Goal: Task Accomplishment & Management: Manage account settings

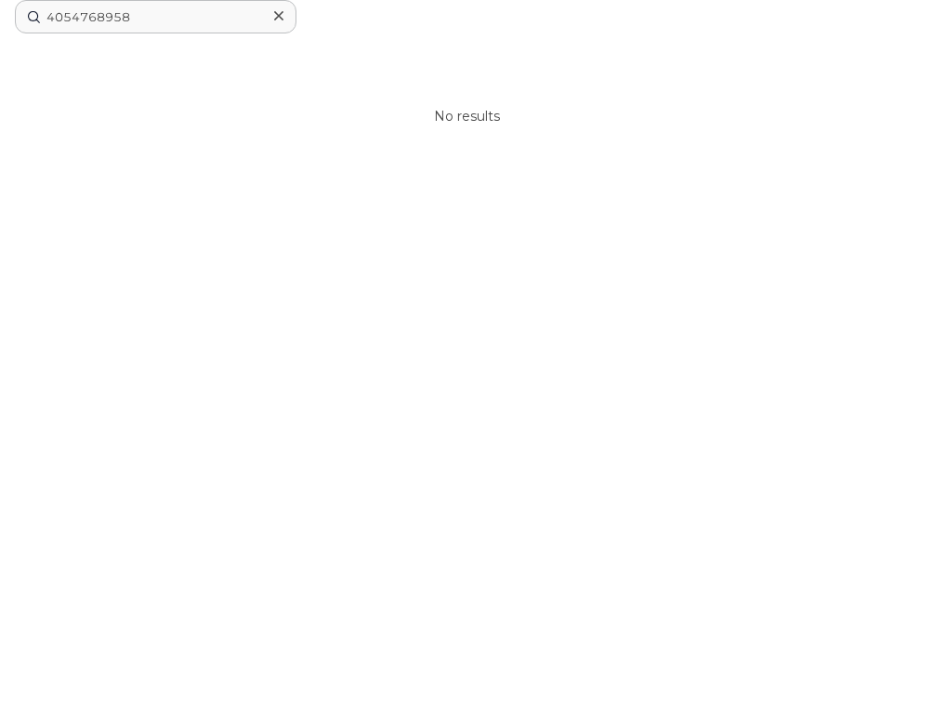
drag, startPoint x: 188, startPoint y: 17, endPoint x: 28, endPoint y: 33, distance: 160.7
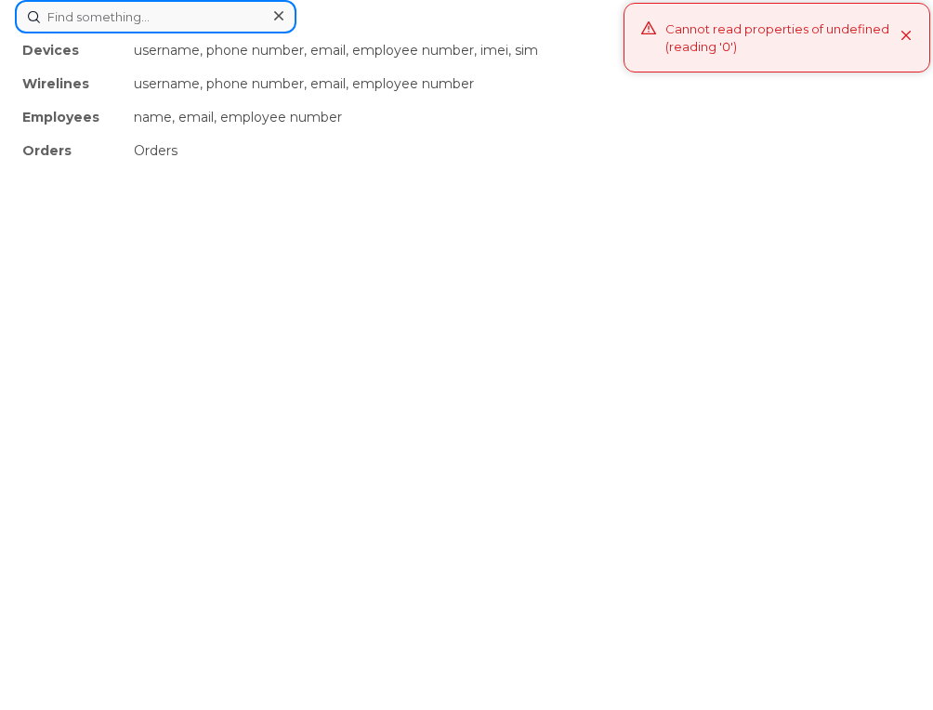
click at [467, 33] on div "Devices username, phone number, email, employee number, imei, sim Wirelines use…" at bounding box center [467, 16] width 904 height 33
paste input "6468950010"
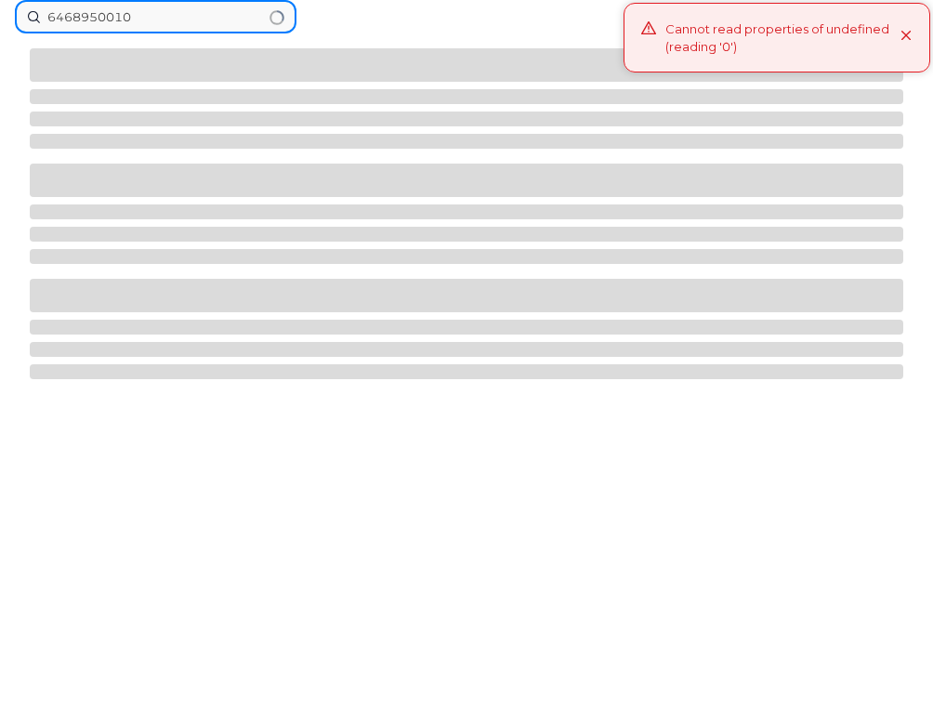
type input "6468950010"
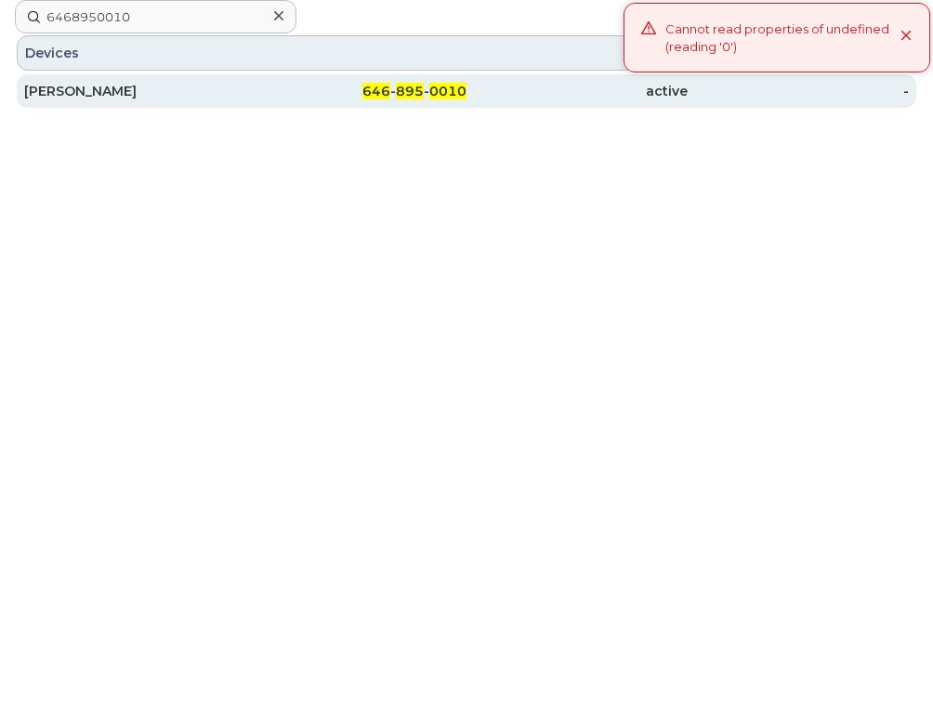
click at [184, 93] on div "[PERSON_NAME]" at bounding box center [134, 91] width 221 height 19
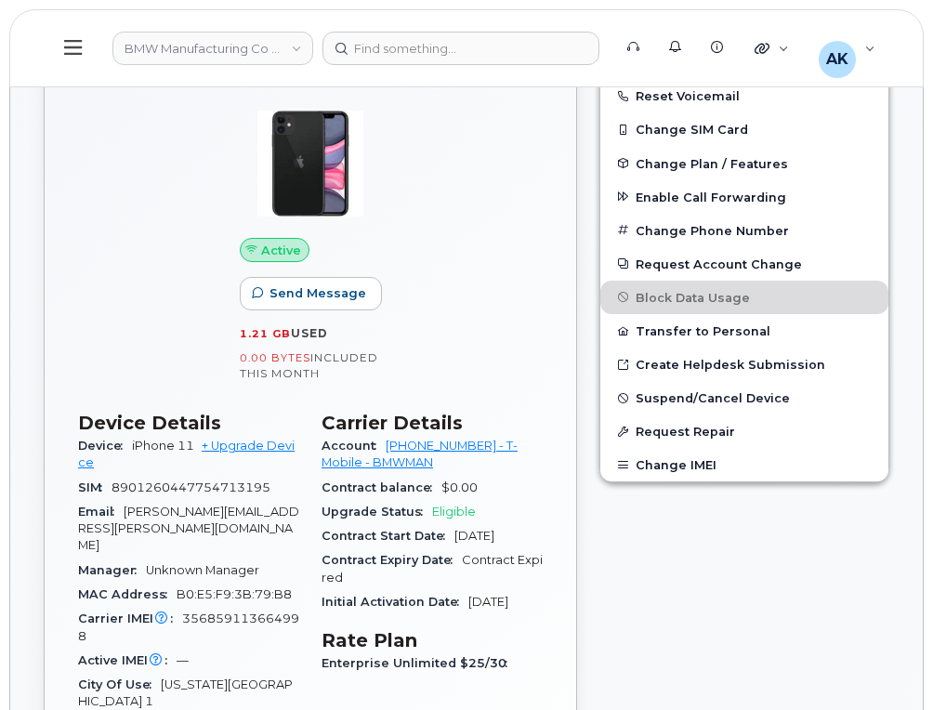
scroll to position [465, 0]
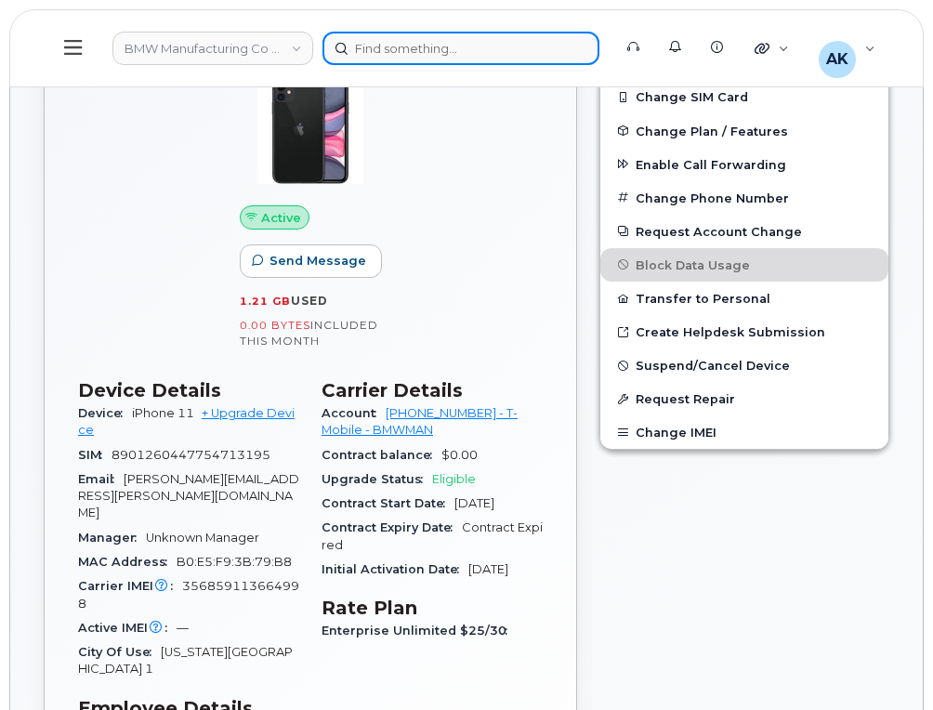
click at [440, 53] on div at bounding box center [461, 48] width 277 height 33
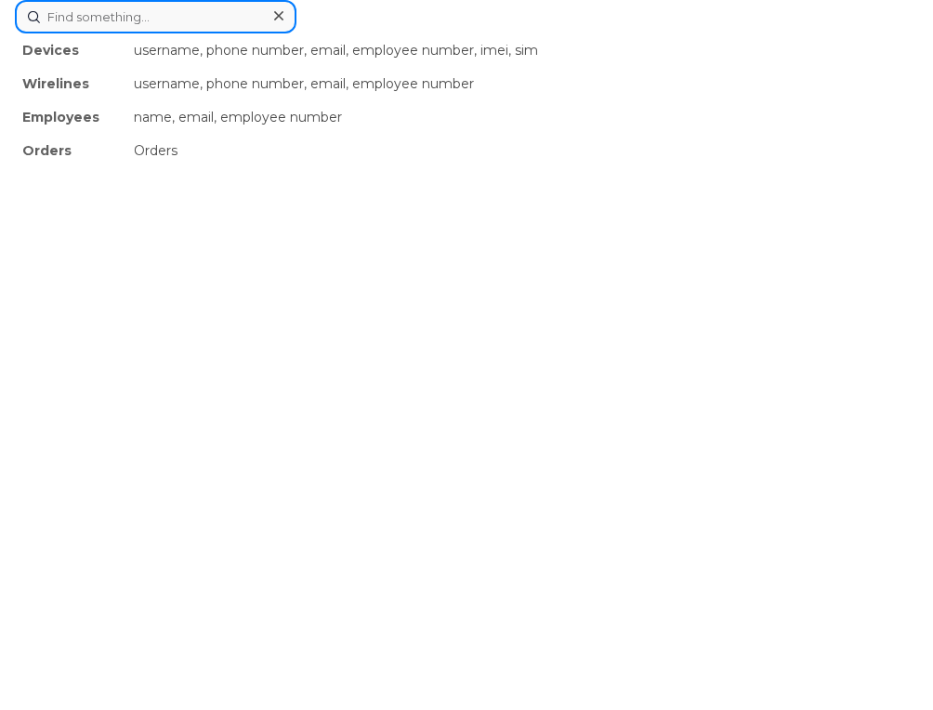
paste input "4026515614"
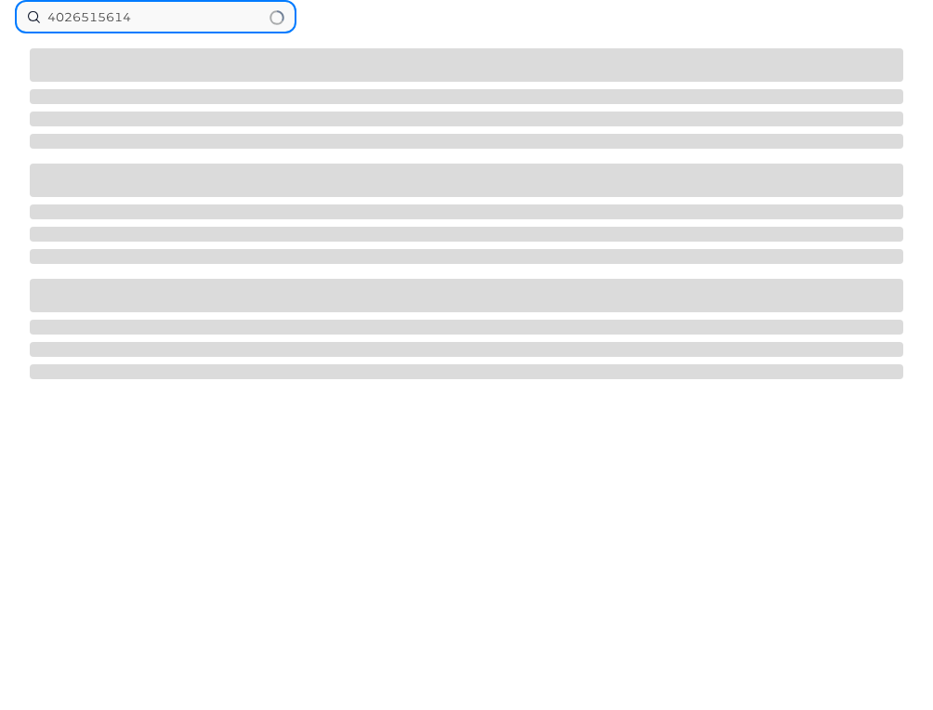
type input "4026515614"
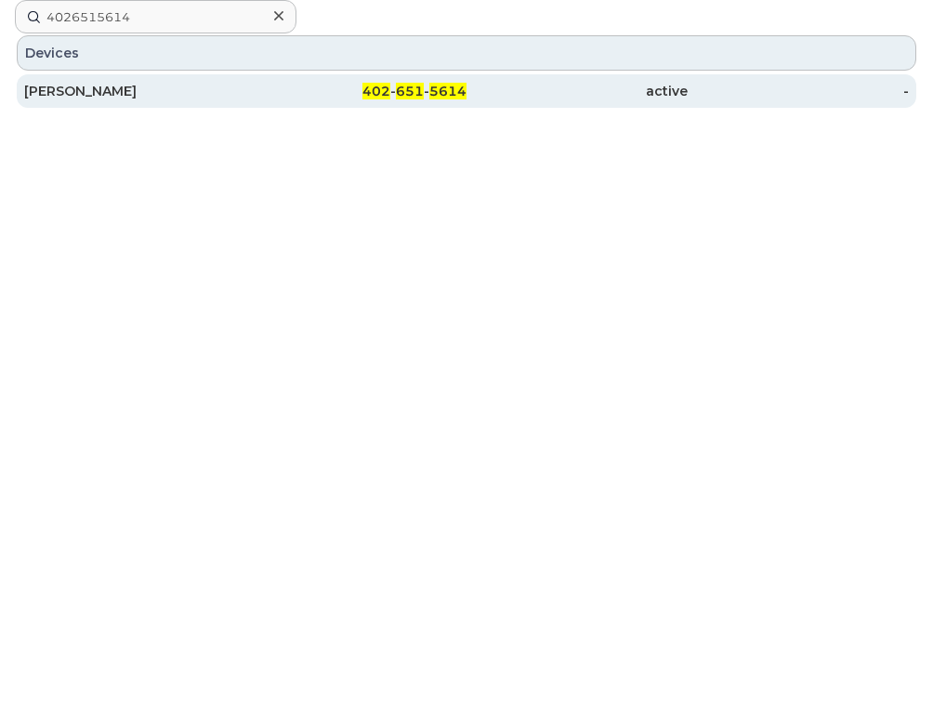
click at [200, 97] on div "Cole Henderson" at bounding box center [134, 91] width 221 height 19
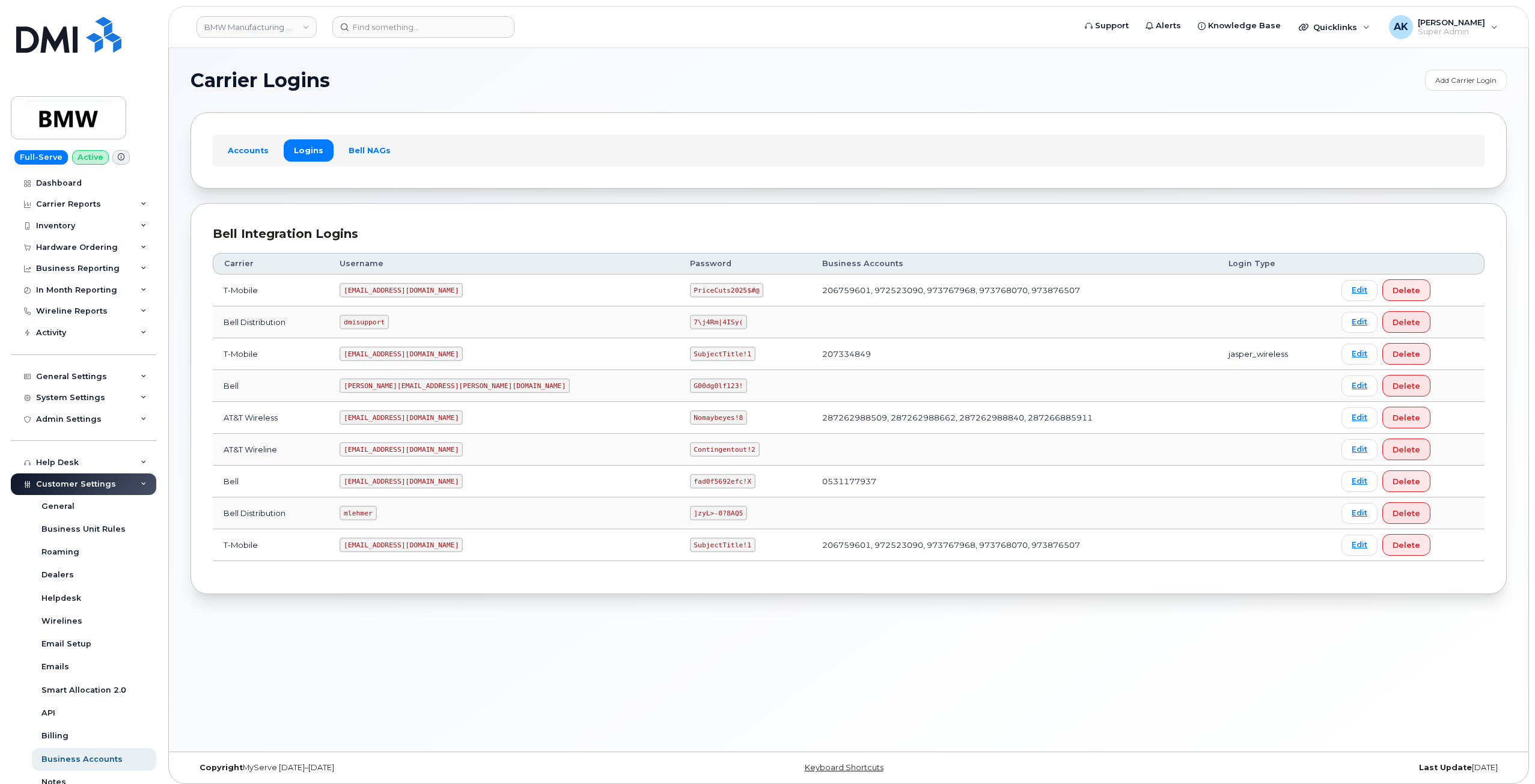
drag, startPoint x: 475, startPoint y: 292, endPoint x: 361, endPoint y: 288, distance: 114.1
click at [361, 288] on code "ms-invoiceprocessing@dminc.com" at bounding box center [401, 290] width 123 height 14
copy code "ms-invoiceprocessing@dminc.com"
drag, startPoint x: 648, startPoint y: 293, endPoint x: 585, endPoint y: 291, distance: 63.0
click at [690, 291] on code "PriceCuts2025$#@" at bounding box center [727, 290] width 74 height 14
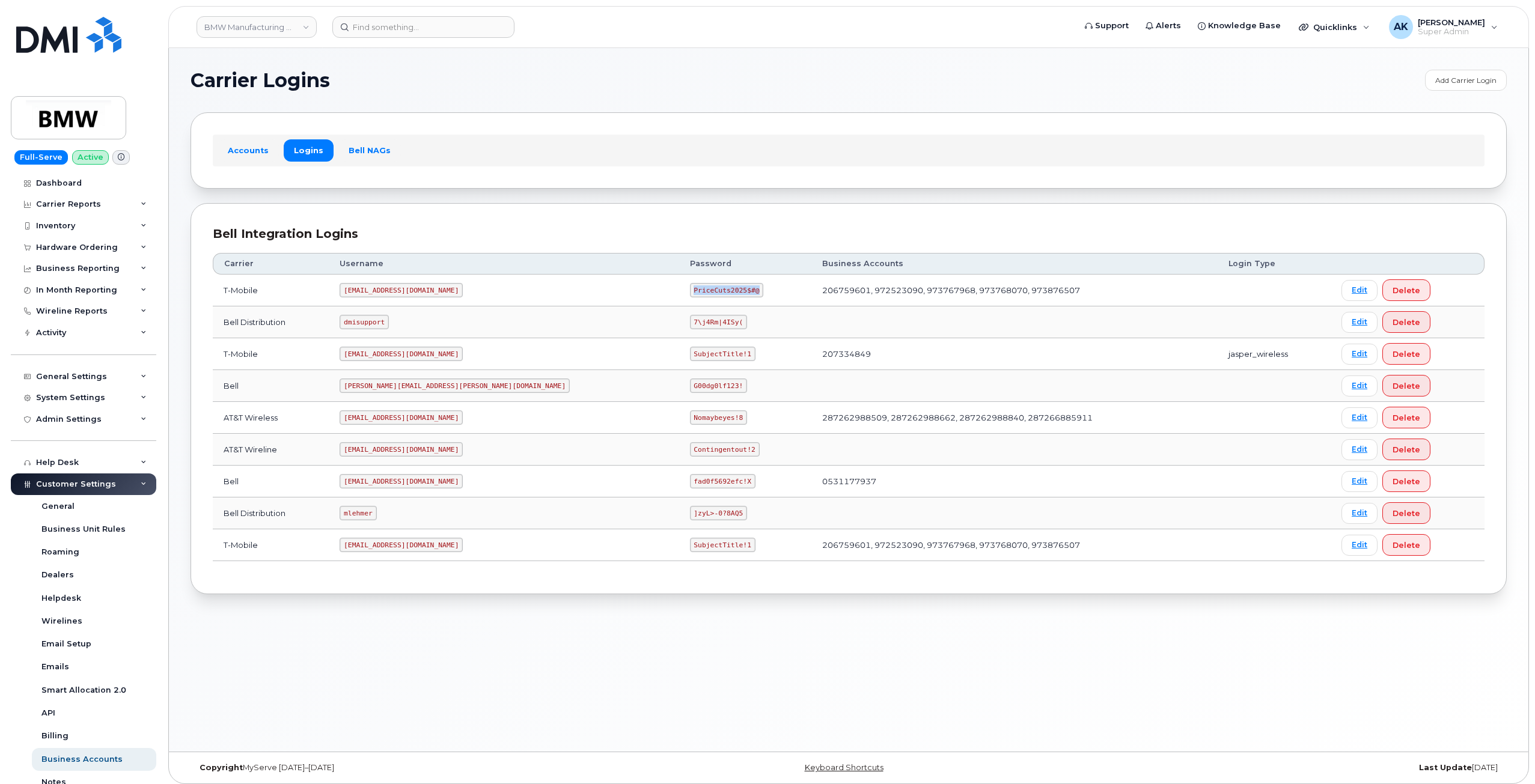
copy code "PriceCuts2025$#@"
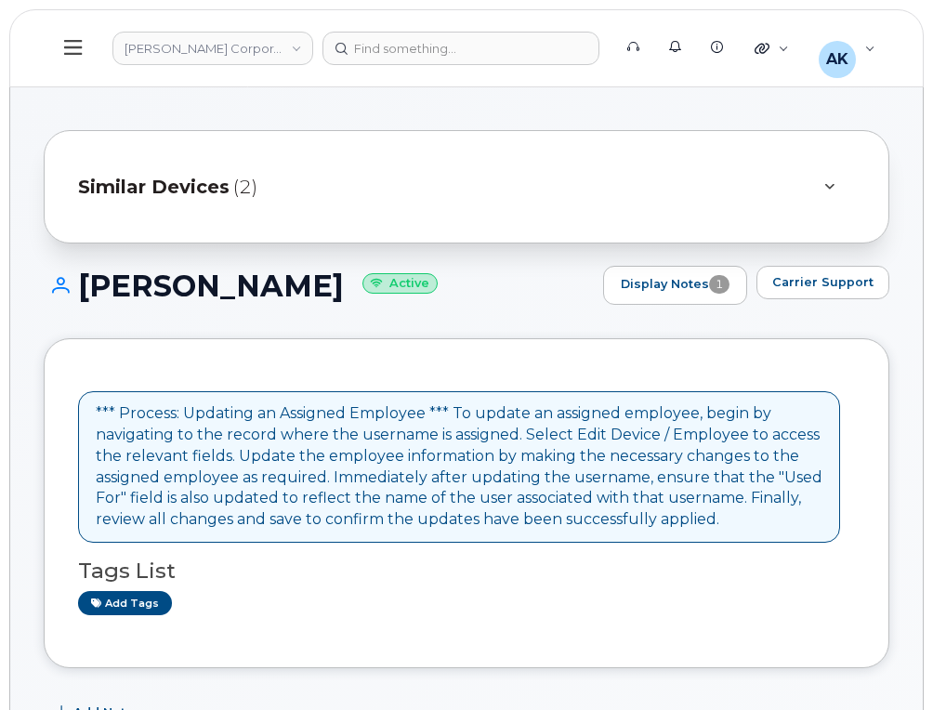
click at [462, 301] on h1 "Cole Henderson Active" at bounding box center [319, 286] width 550 height 33
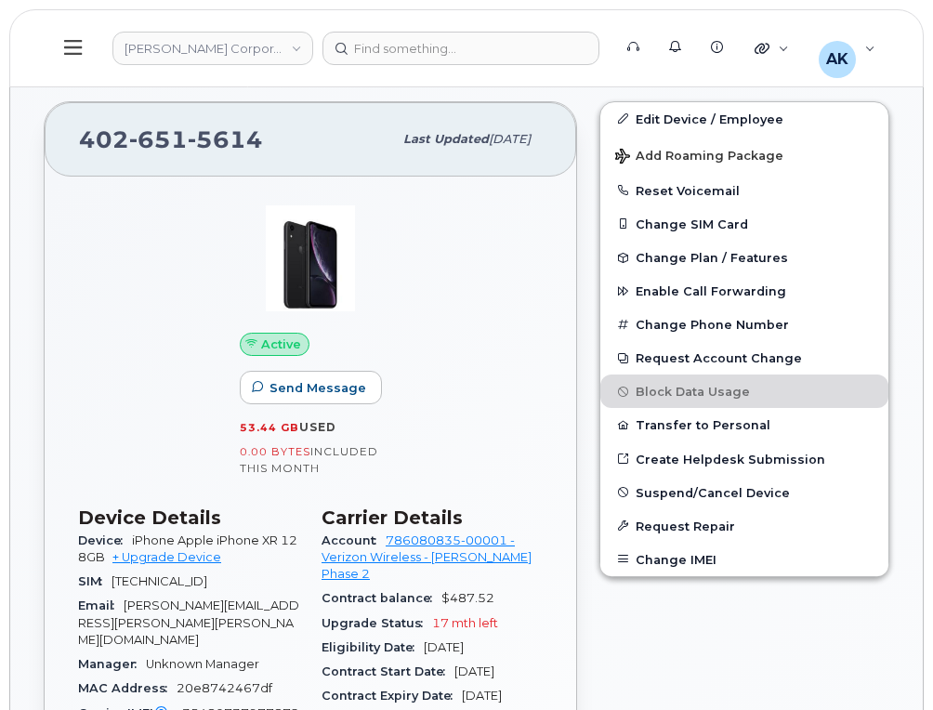
scroll to position [744, 0]
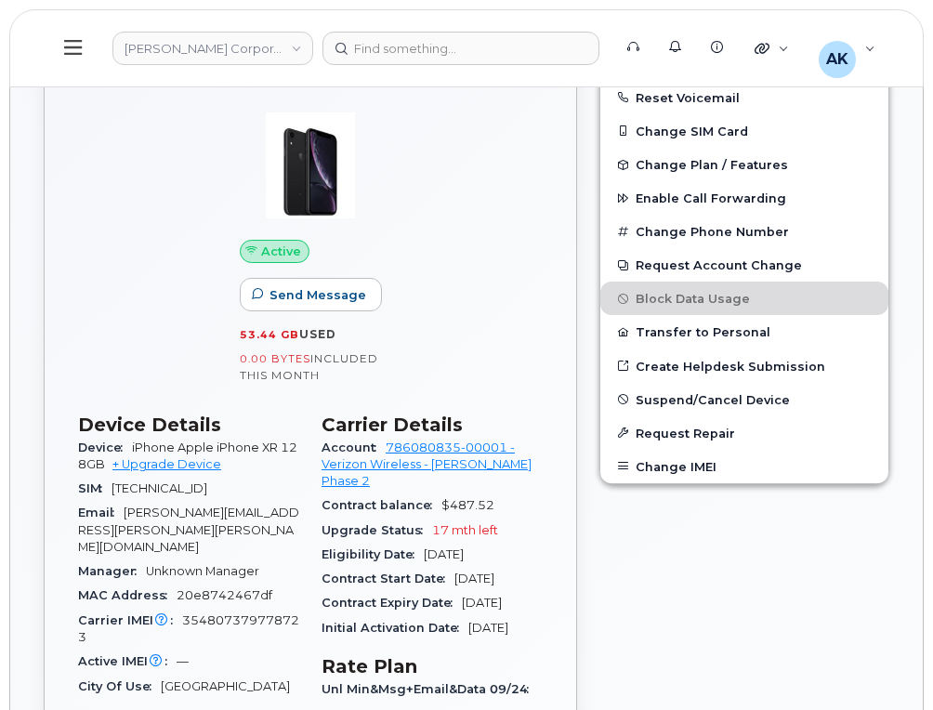
click at [744, 553] on div "Edit Device / Employee Add Roaming Package Reset Voicemail Change SIM Card Chan…" at bounding box center [744, 667] width 312 height 1341
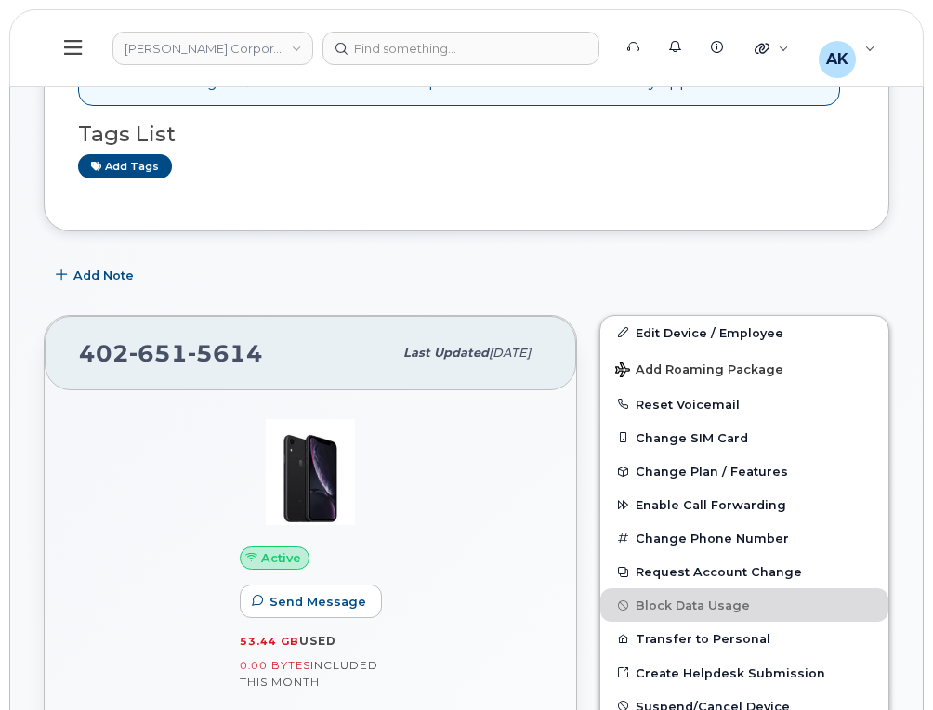
scroll to position [465, 0]
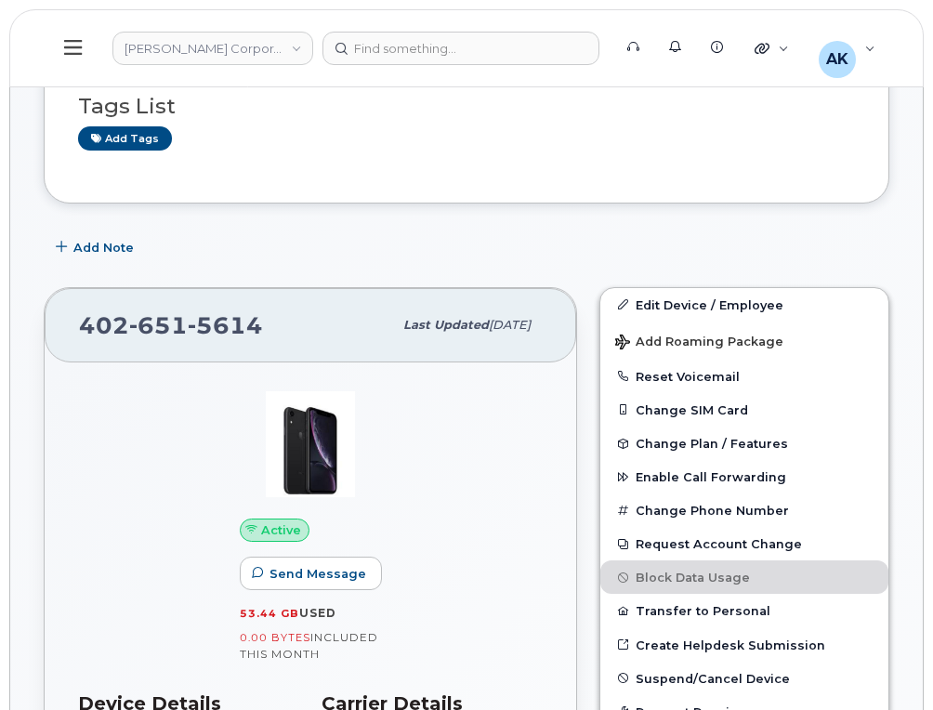
click at [564, 234] on div "Add Note" at bounding box center [467, 247] width 846 height 33
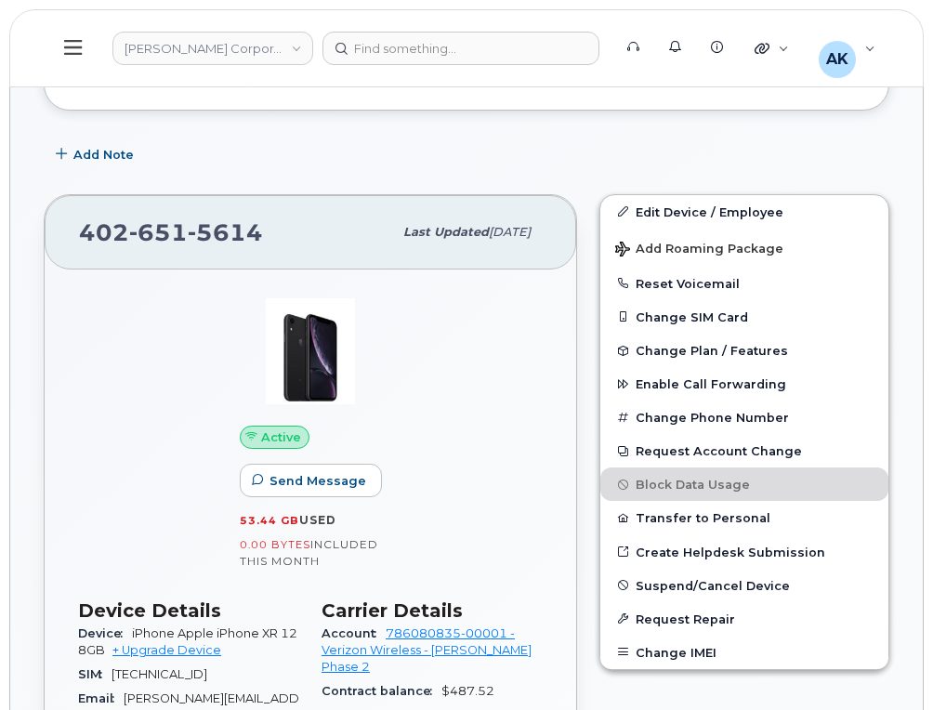
scroll to position [651, 0]
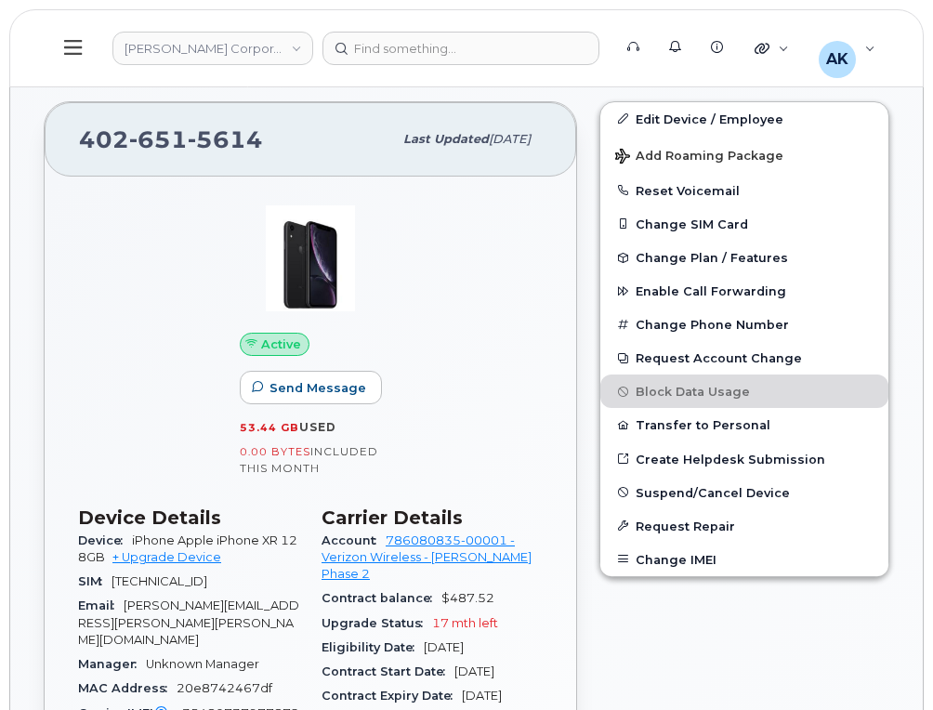
click at [152, 557] on link "+ Upgrade Device" at bounding box center [166, 557] width 109 height 14
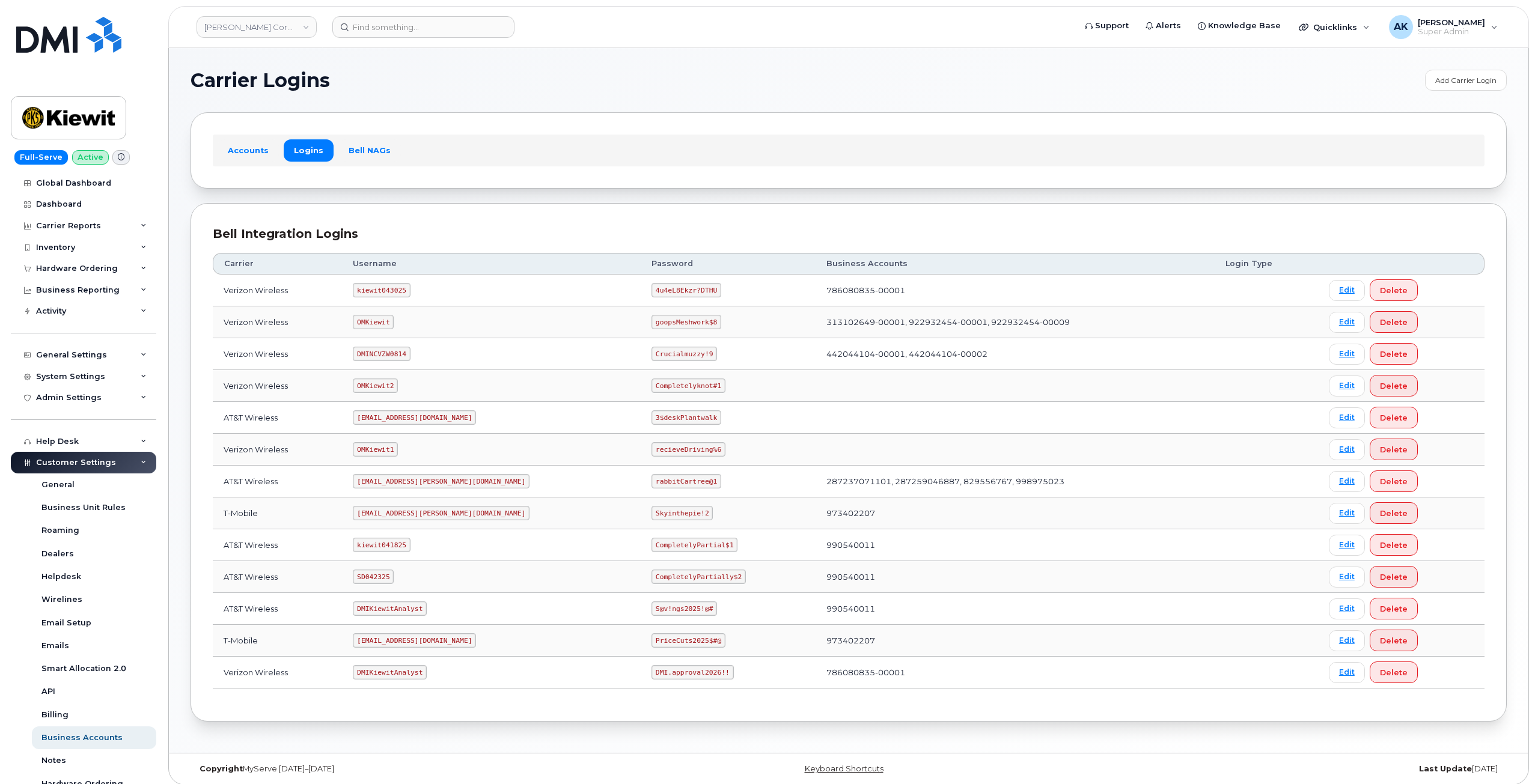
click at [816, 291] on td "786080835-00001" at bounding box center [1015, 290] width 399 height 32
drag, startPoint x: 413, startPoint y: 291, endPoint x: 339, endPoint y: 293, distance: 74.0
click at [339, 293] on tr "Verizon Wireless kiewit043025 4u4eL8Ekzr?DTHU 786080835-00001 Edit Delete" at bounding box center [848, 290] width 1272 height 32
copy tr "kiewit043025"
drag, startPoint x: 657, startPoint y: 292, endPoint x: 596, endPoint y: 287, distance: 61.2
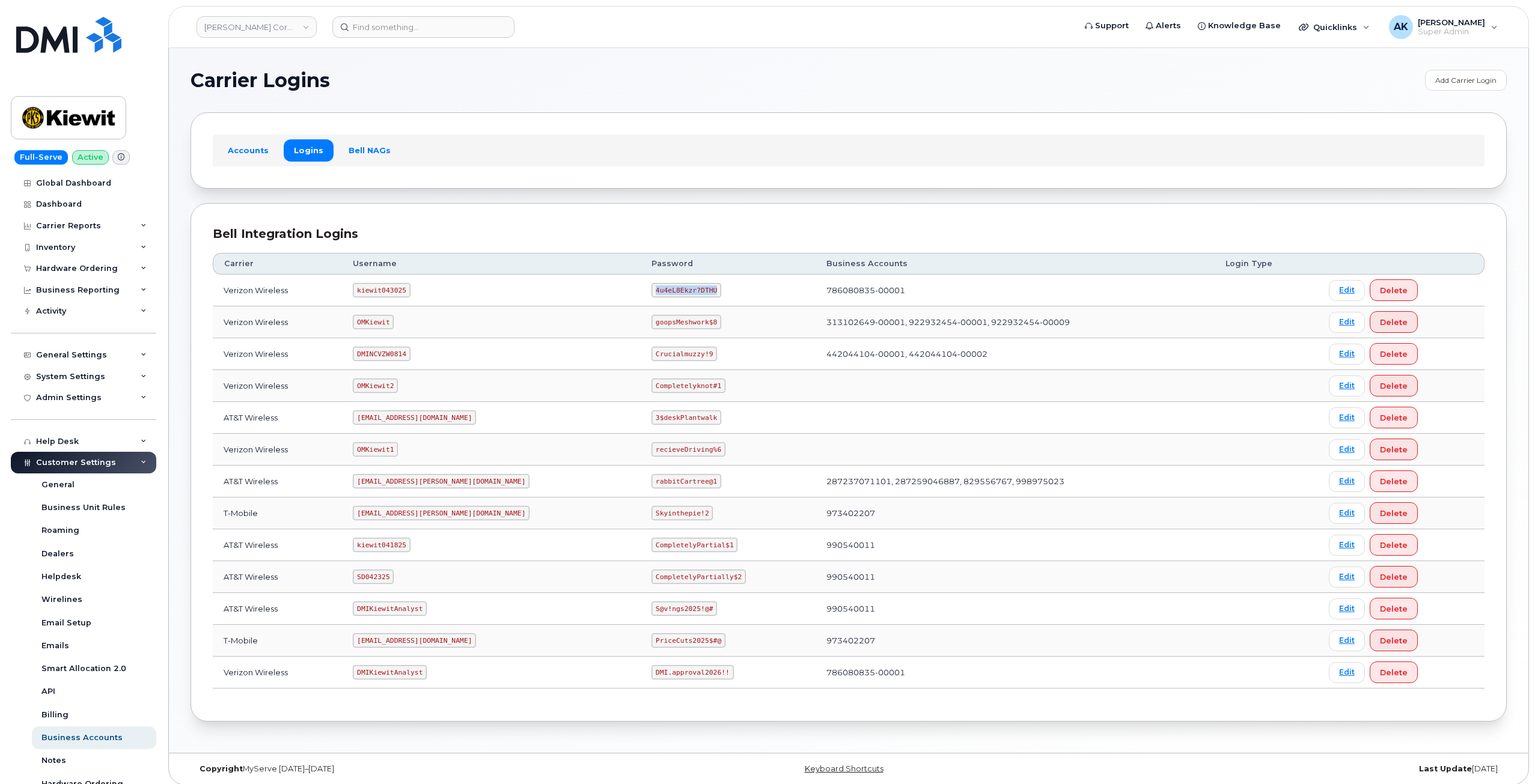
click at [652, 287] on code "4u4eL8Ekzr?DTHU" at bounding box center [687, 290] width 70 height 14
copy code "4u4eL8Ekzr?DTHU"
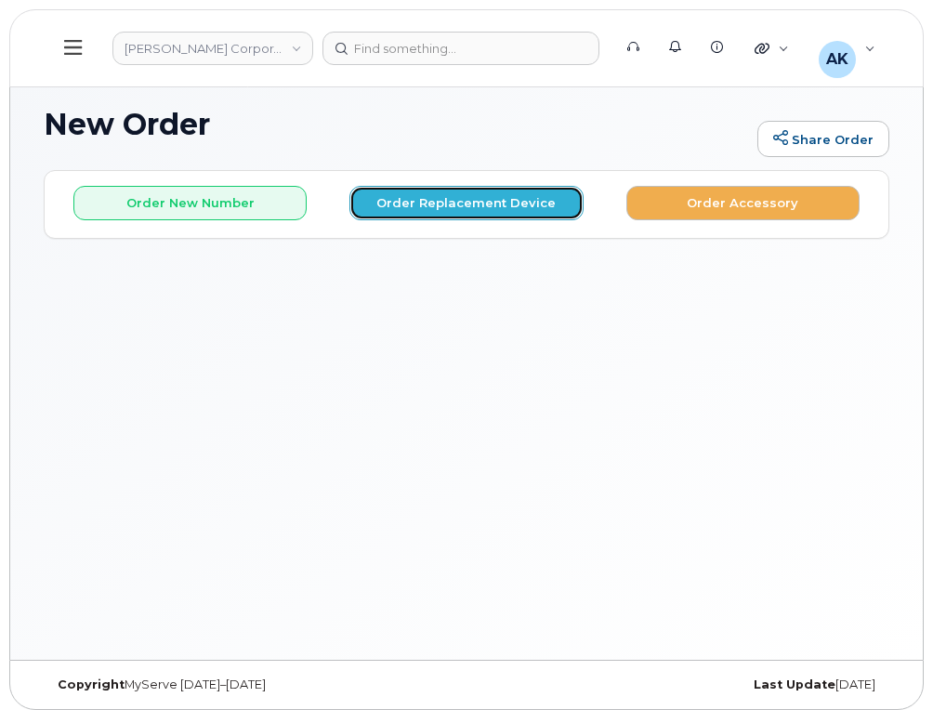
click at [509, 207] on button "Order Replacement Device" at bounding box center [466, 203] width 233 height 34
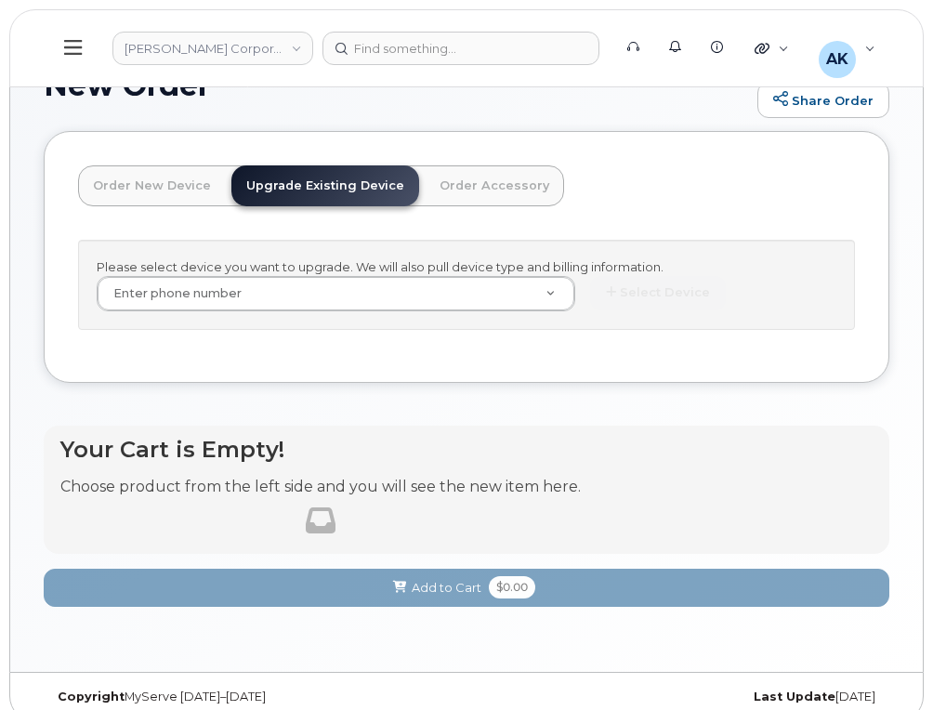
scroll to position [60, 0]
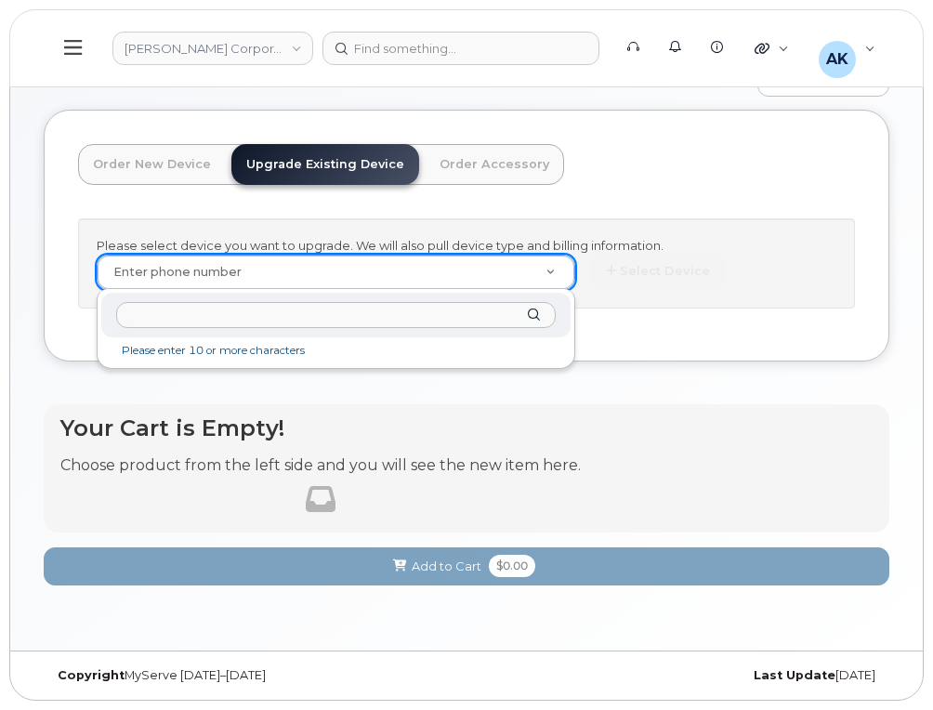
type input "[DATE]"
drag, startPoint x: -1, startPoint y: 323, endPoint x: -1, endPoint y: 333, distance: 10.2
click at [0, 333] on html "Kiewit Corporation Support Alerts Knowledge Base Quicklinks Suspend / Cancel De…" at bounding box center [466, 325] width 933 height 771
click at [222, 322] on input "text" at bounding box center [336, 315] width 440 height 27
paste input "4026515614"
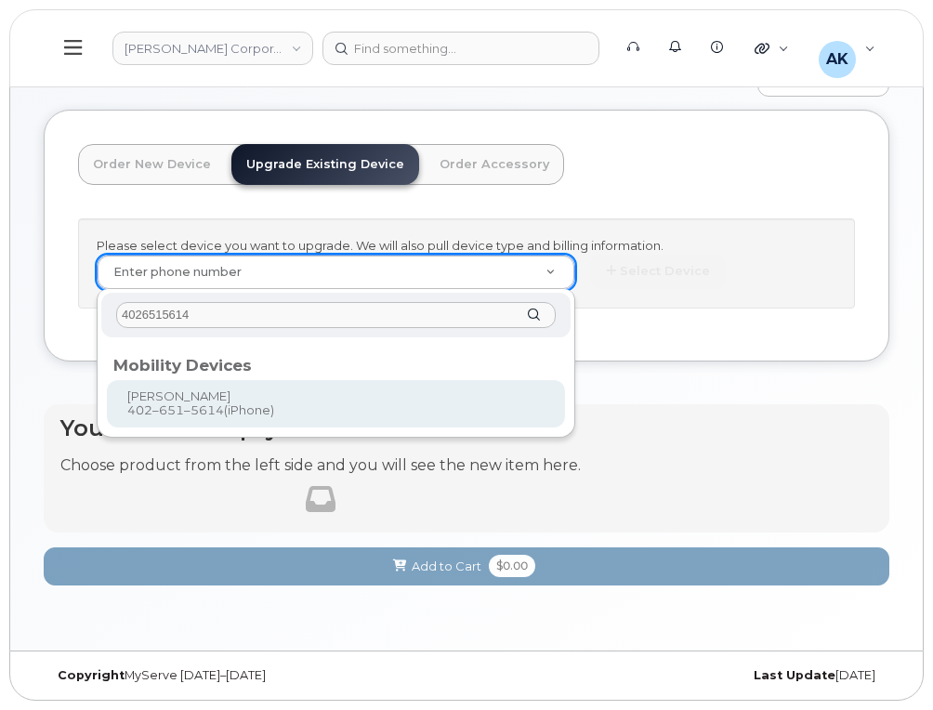
type input "4026515614"
type input "1167731"
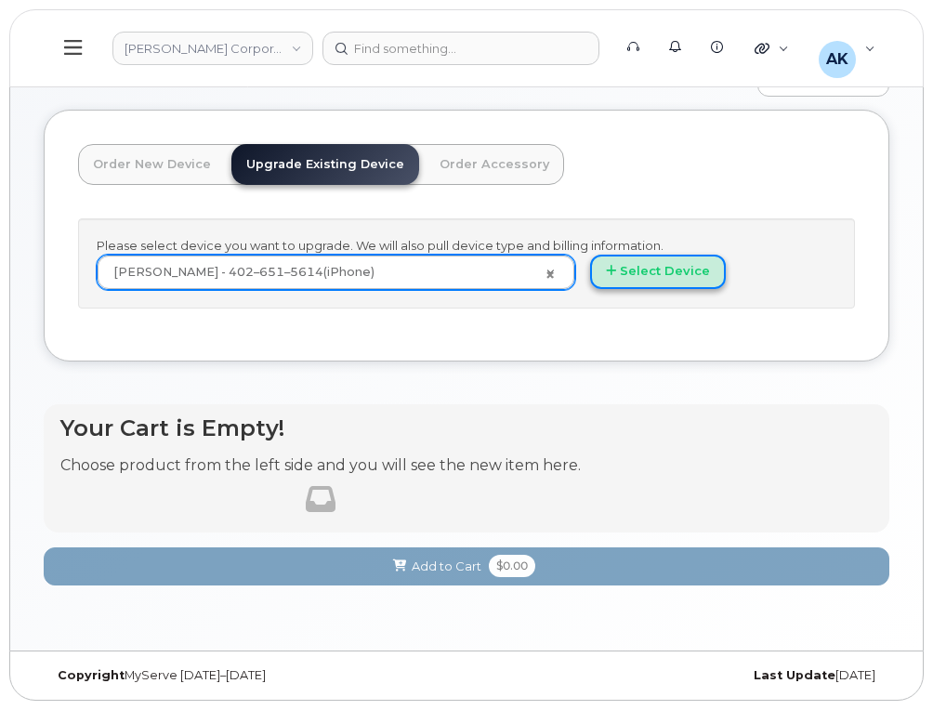
click at [681, 278] on button "Select Device" at bounding box center [658, 272] width 136 height 34
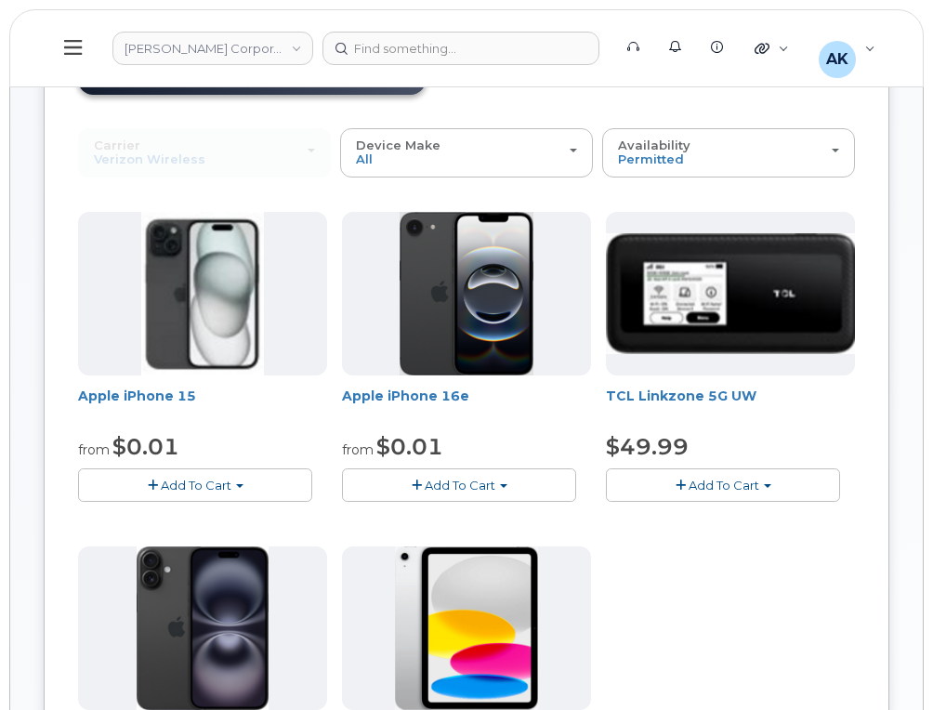
scroll to position [186, 0]
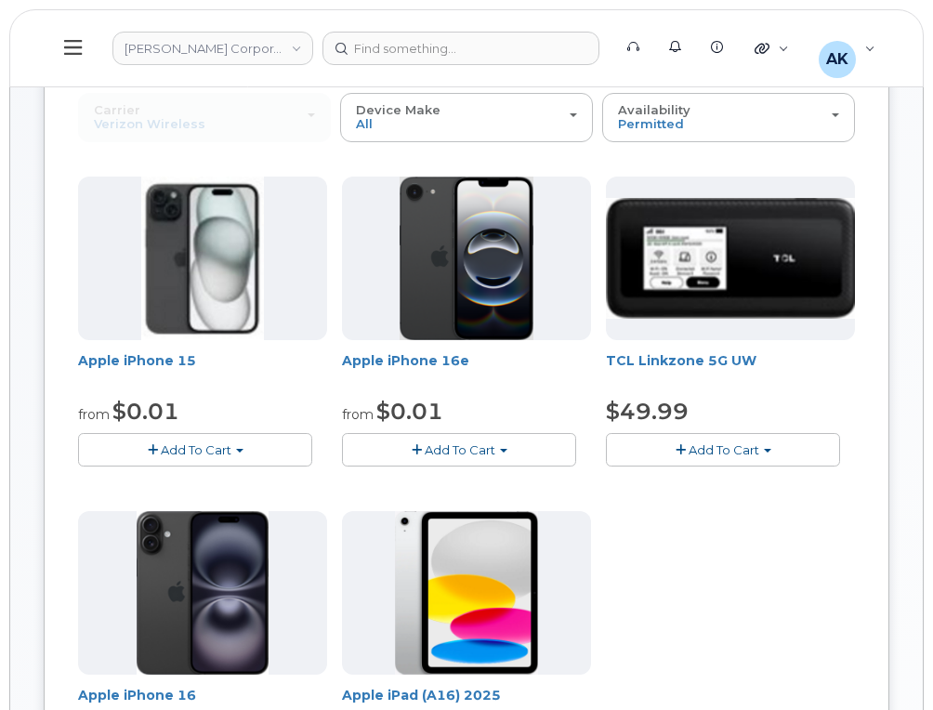
click at [764, 540] on div "Apple iPhone 15 from $0.01 Add To Cart $0.01 - 2 Year Upgrade (128GB) $729.99 -…" at bounding box center [466, 504] width 777 height 654
click at [713, 591] on div "Apple iPhone 15 from $0.01 Add To Cart $0.01 - 2 Year Upgrade (128GB) $729.99 -…" at bounding box center [466, 504] width 777 height 654
click at [213, 455] on span "Add To Cart" at bounding box center [196, 450] width 71 height 15
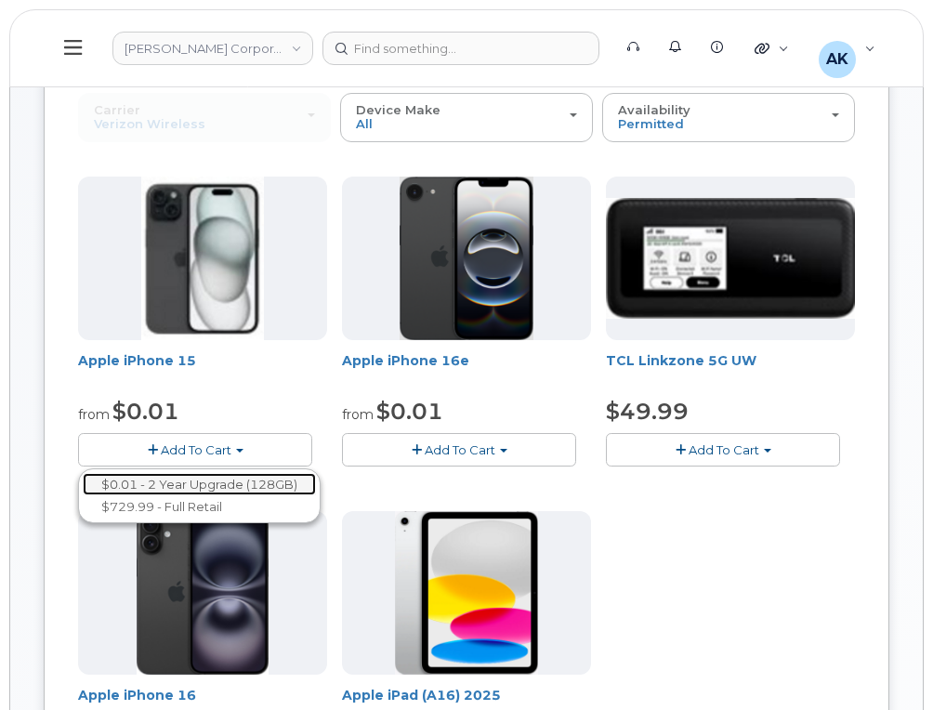
click at [209, 480] on link "$0.01 - 2 Year Upgrade (128GB)" at bounding box center [199, 484] width 233 height 23
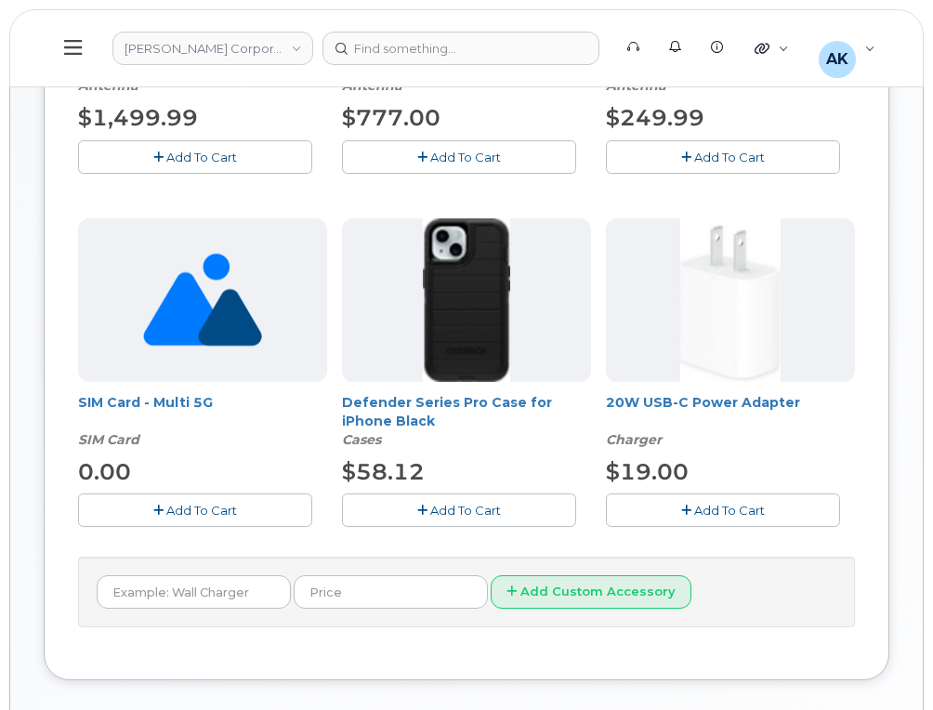
scroll to position [558, 0]
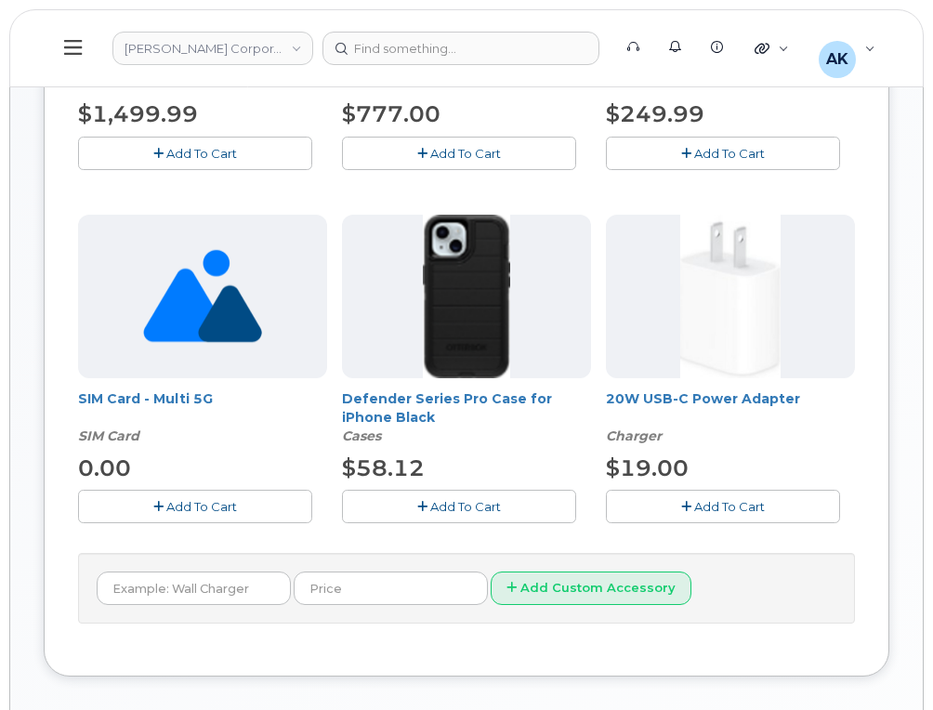
click at [751, 506] on span "Add To Cart" at bounding box center [729, 506] width 71 height 15
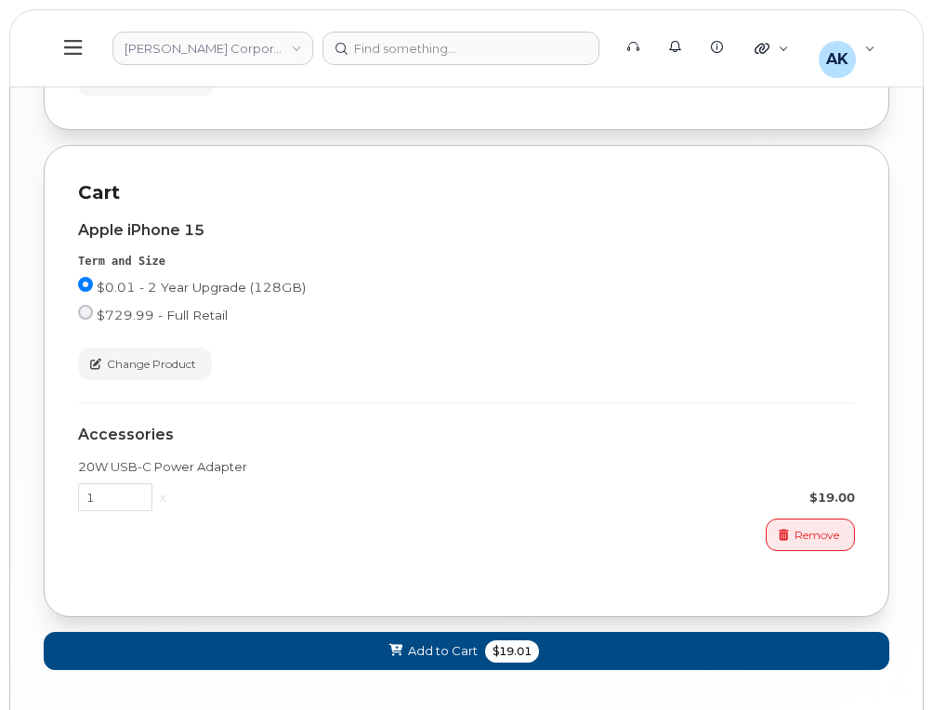
scroll to position [1573, 0]
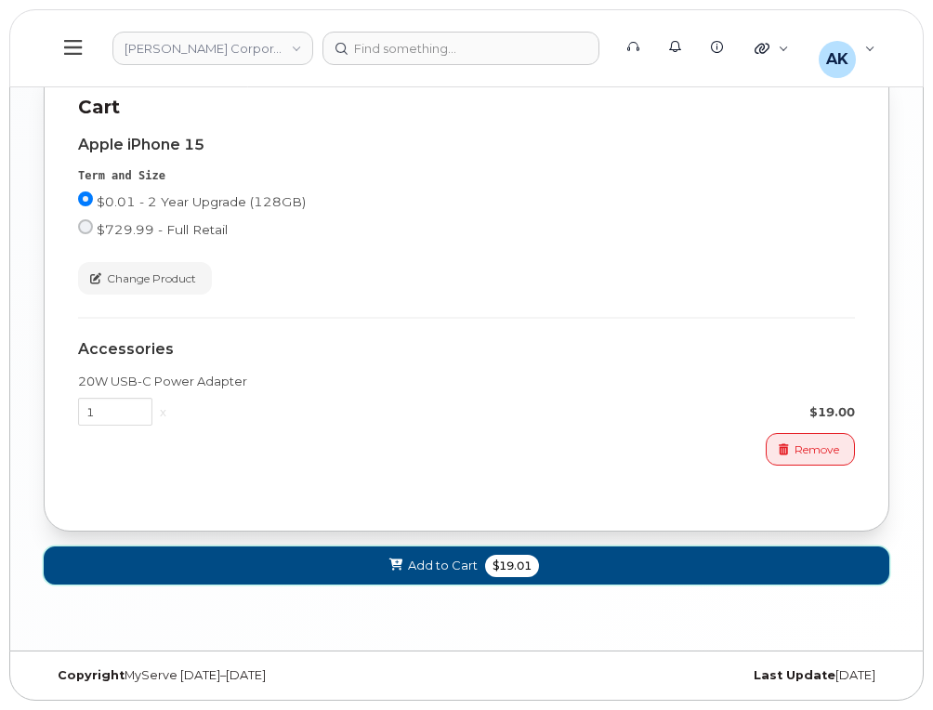
click at [411, 577] on button "Add to Cart $19.01" at bounding box center [467, 566] width 846 height 38
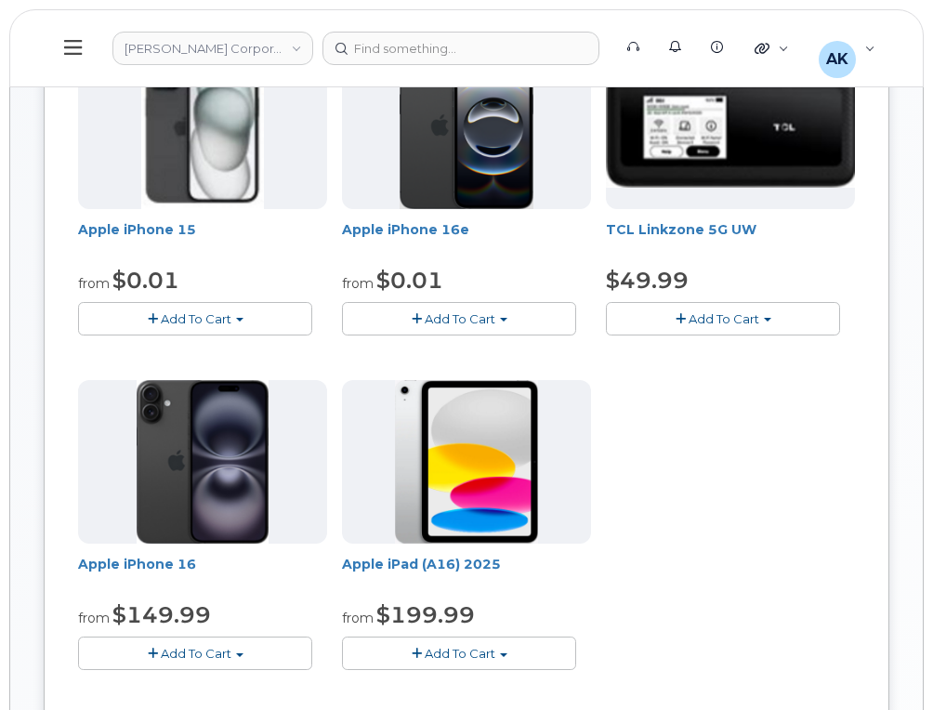
scroll to position [20, 0]
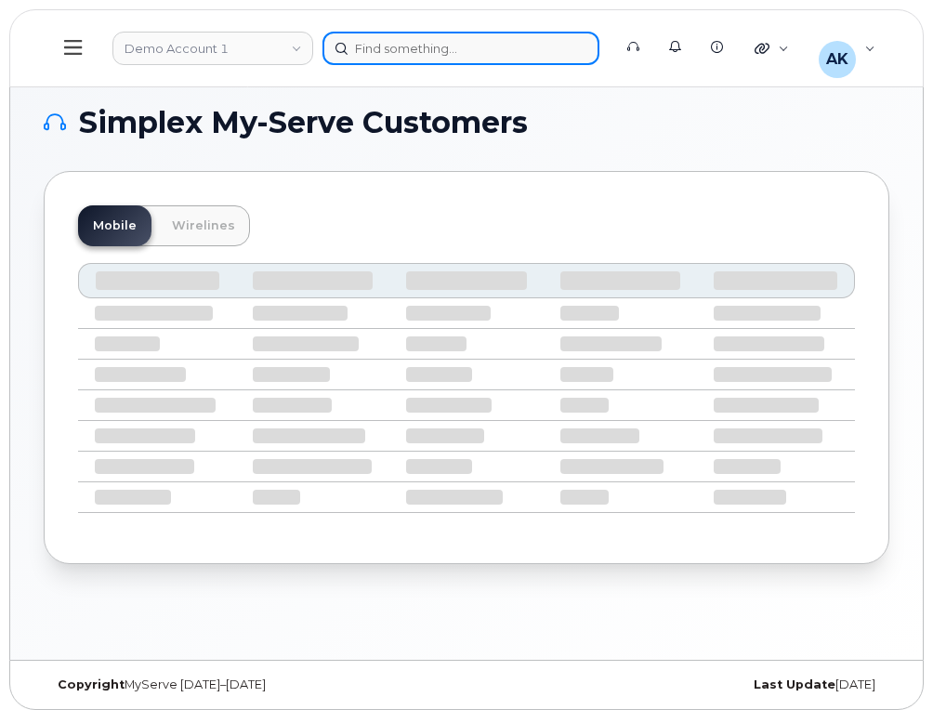
click at [437, 60] on div at bounding box center [461, 48] width 277 height 33
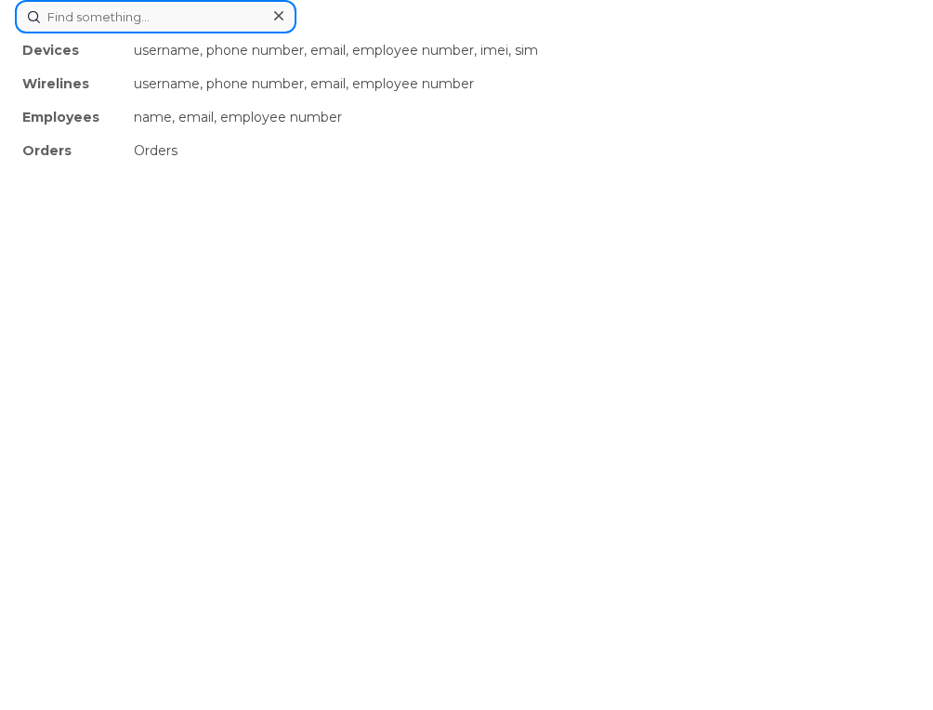
click at [167, 20] on input at bounding box center [156, 16] width 282 height 33
paste input "4026515614"
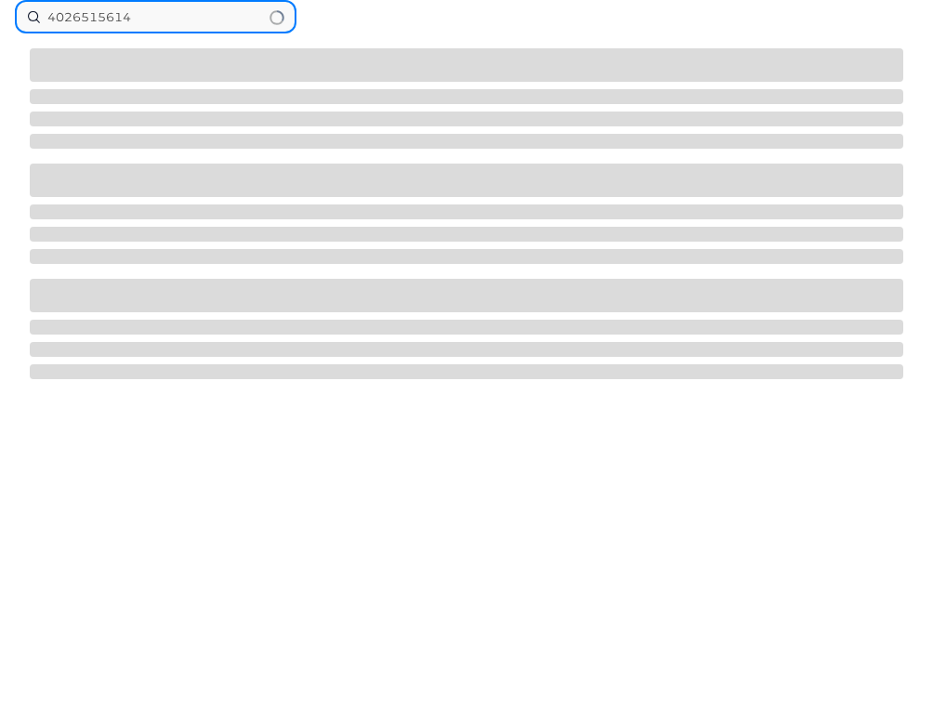
type input "4026515614"
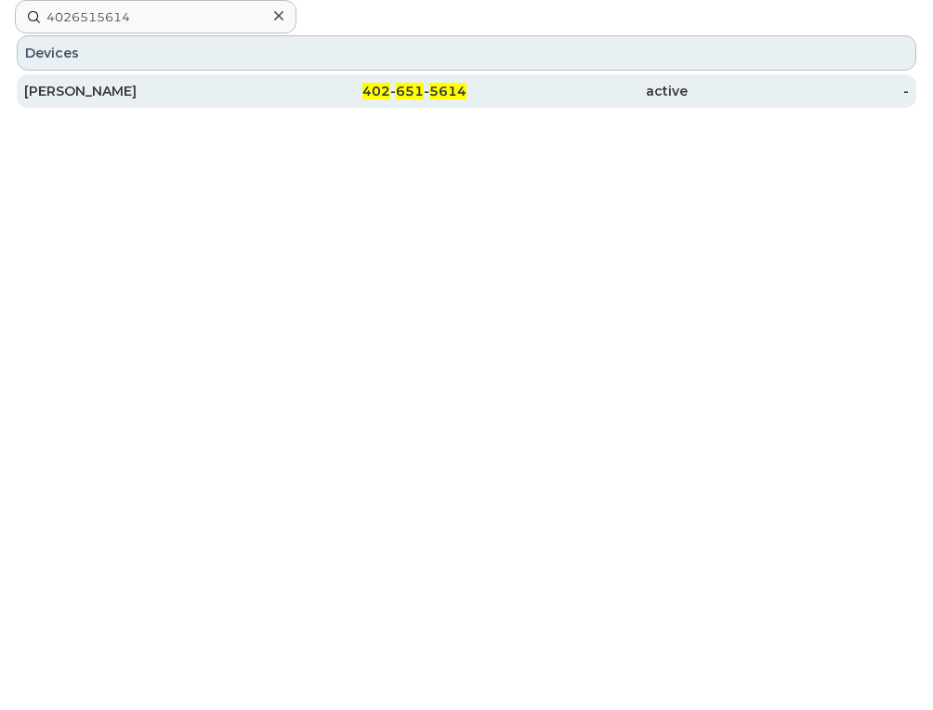
click at [235, 92] on div "[PERSON_NAME]" at bounding box center [134, 91] width 221 height 19
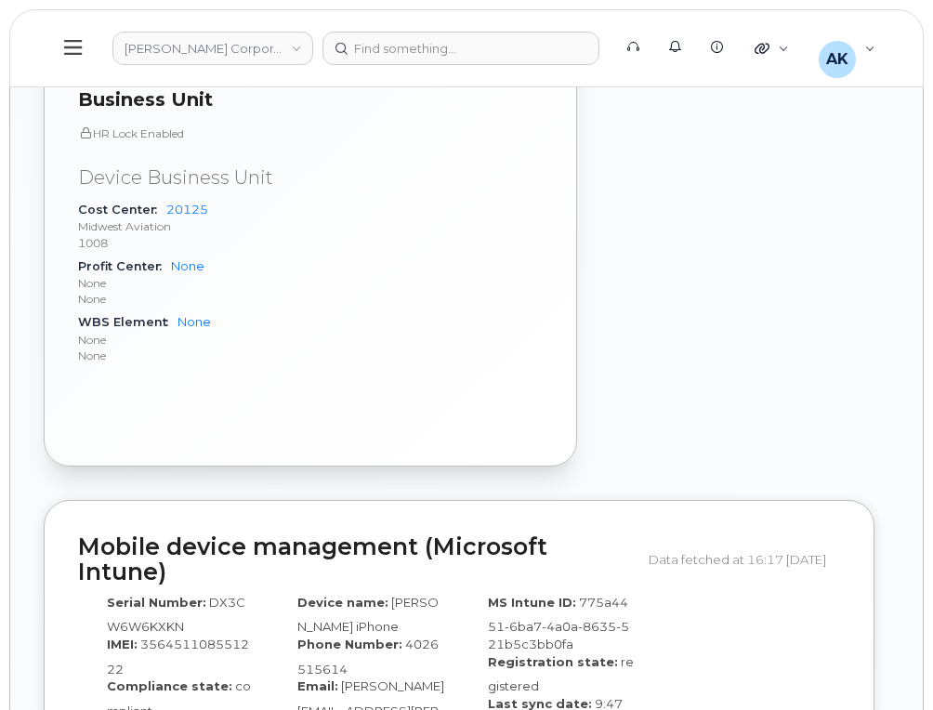
scroll to position [1766, 0]
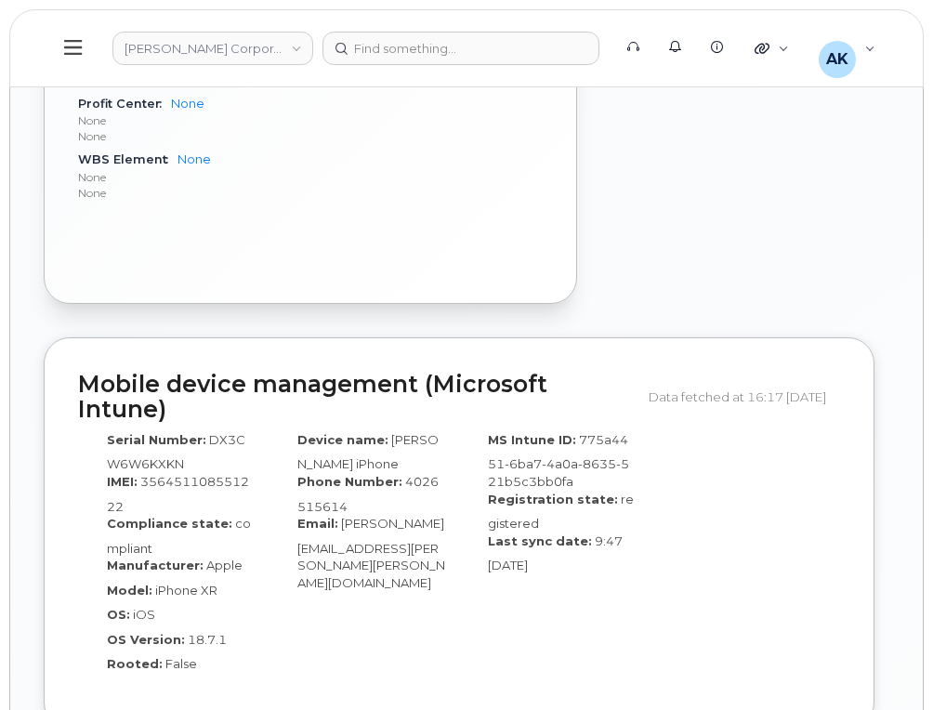
click at [609, 538] on div "Last sync date: 9:47 [DATE]" at bounding box center [554, 554] width 163 height 42
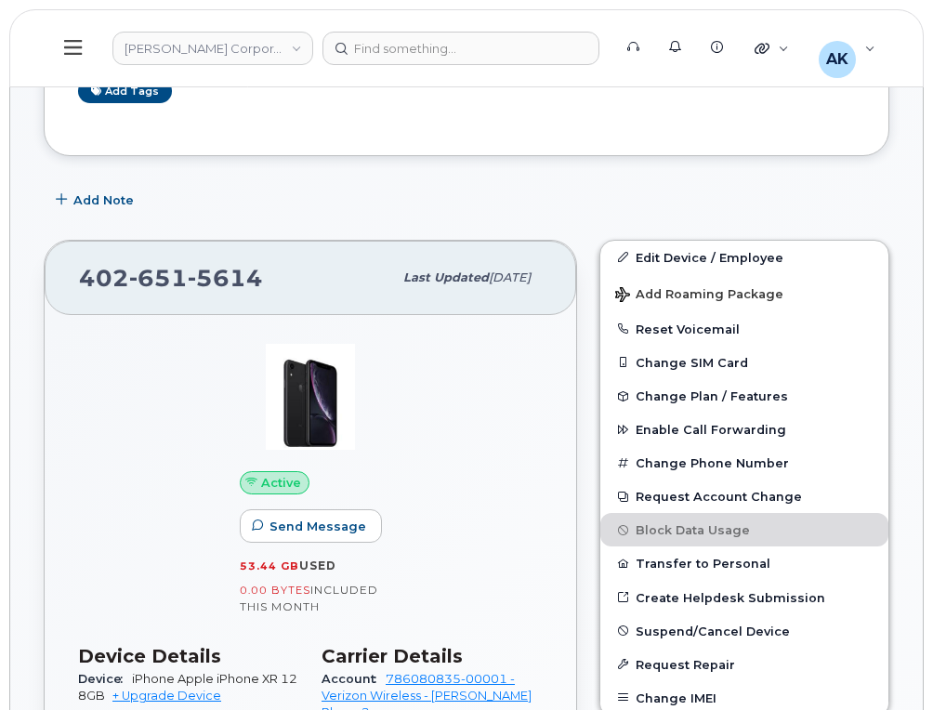
scroll to position [372, 0]
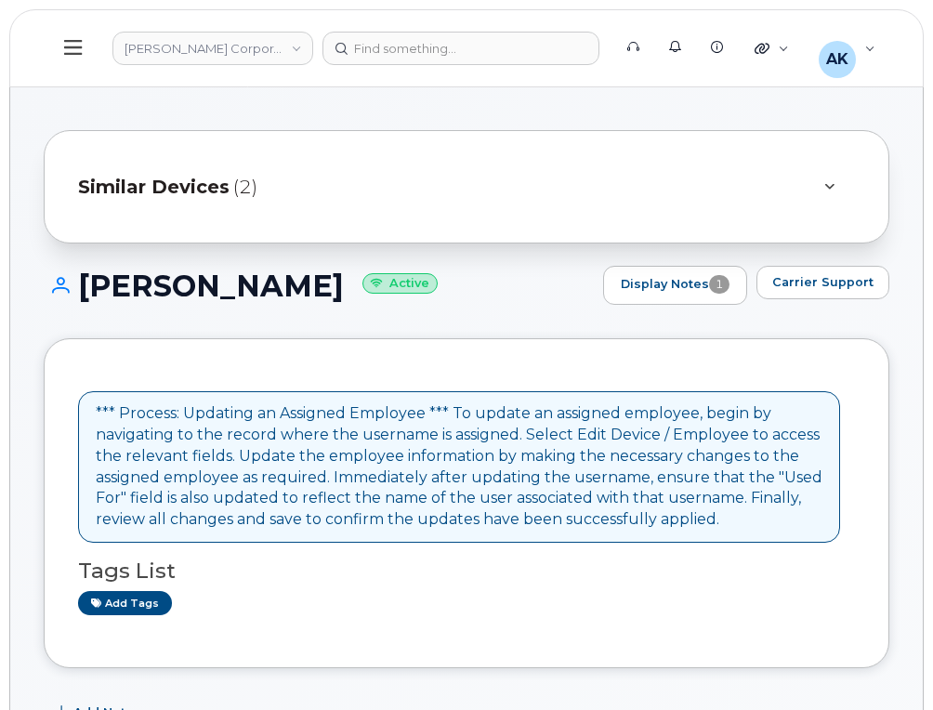
drag, startPoint x: 160, startPoint y: 114, endPoint x: 164, endPoint y: 125, distance: 10.9
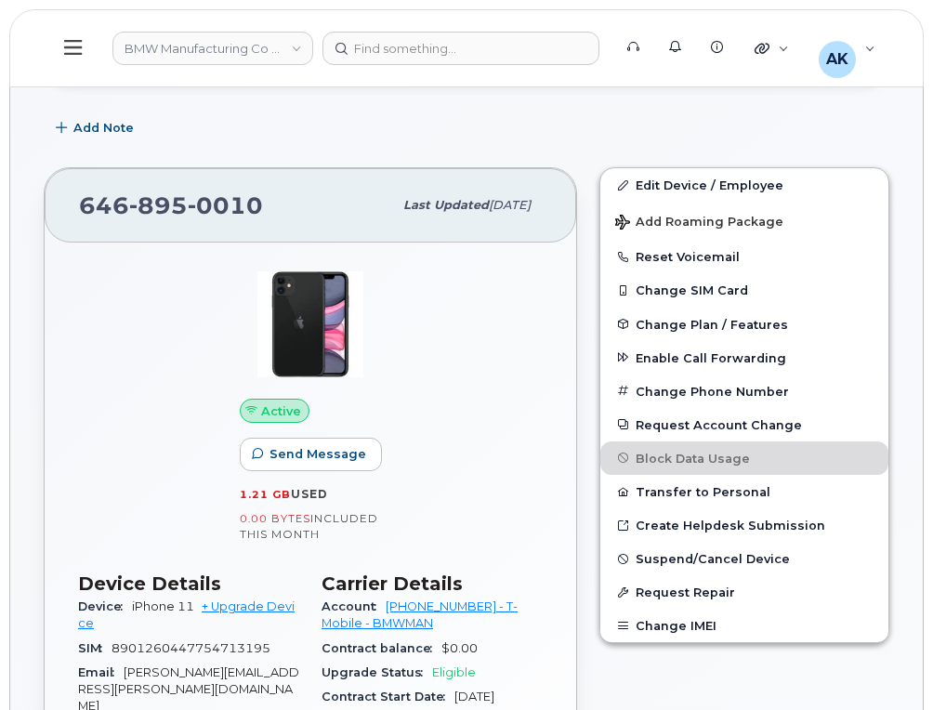
scroll to position [279, 0]
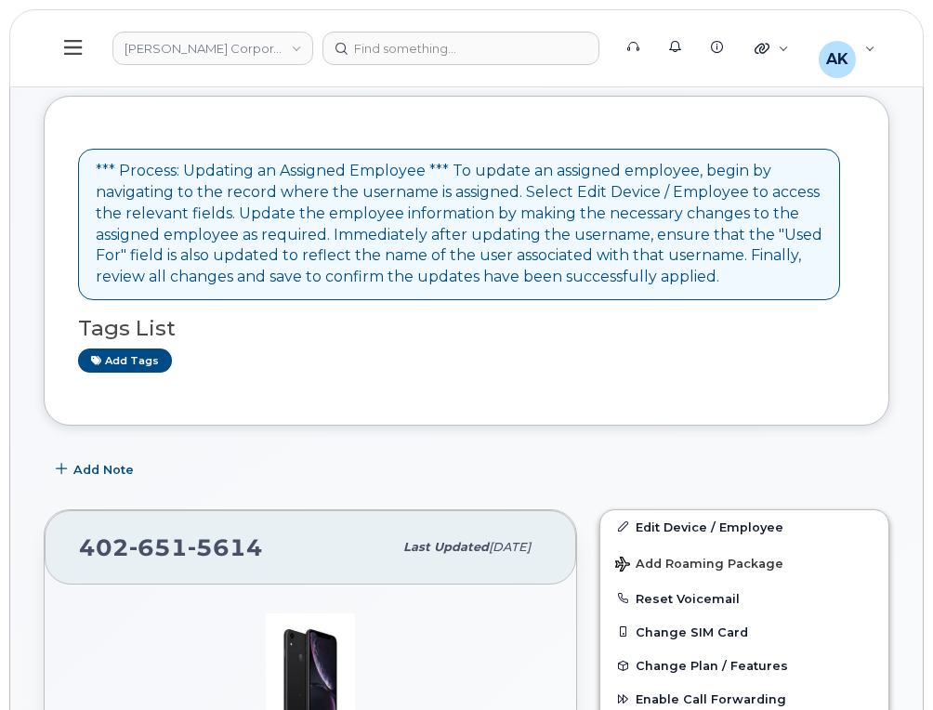
scroll to position [279, 0]
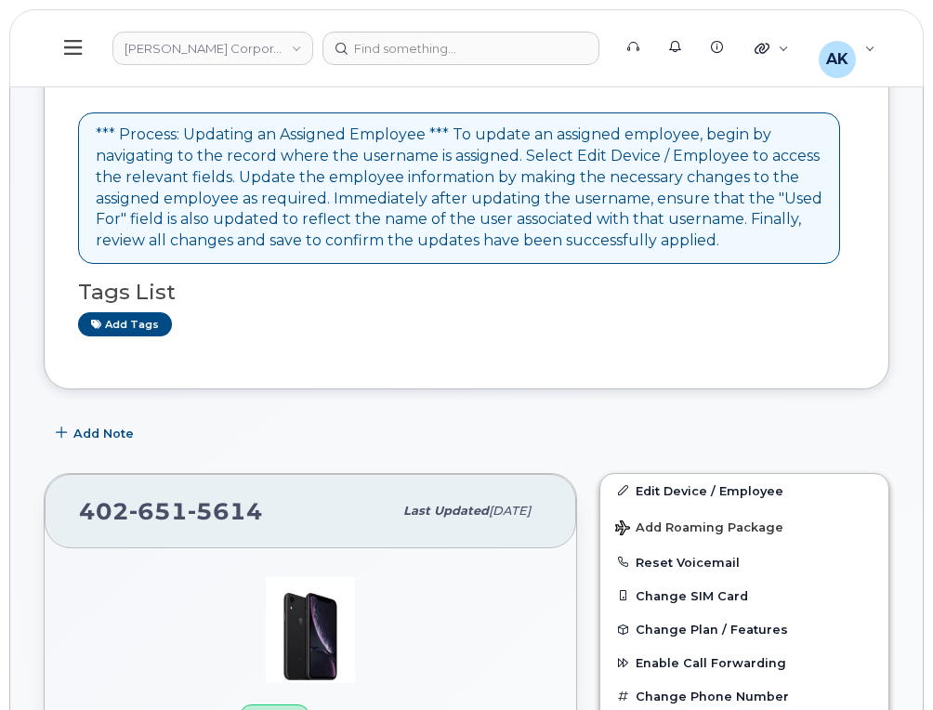
click at [512, 243] on div "*** Process: Updating an Assigned Employee *** To update an assigned employee, …" at bounding box center [459, 188] width 727 height 127
click at [411, 263] on div "*** Process: Updating an Assigned Employee *** To update an assigned employee, …" at bounding box center [459, 188] width 762 height 152
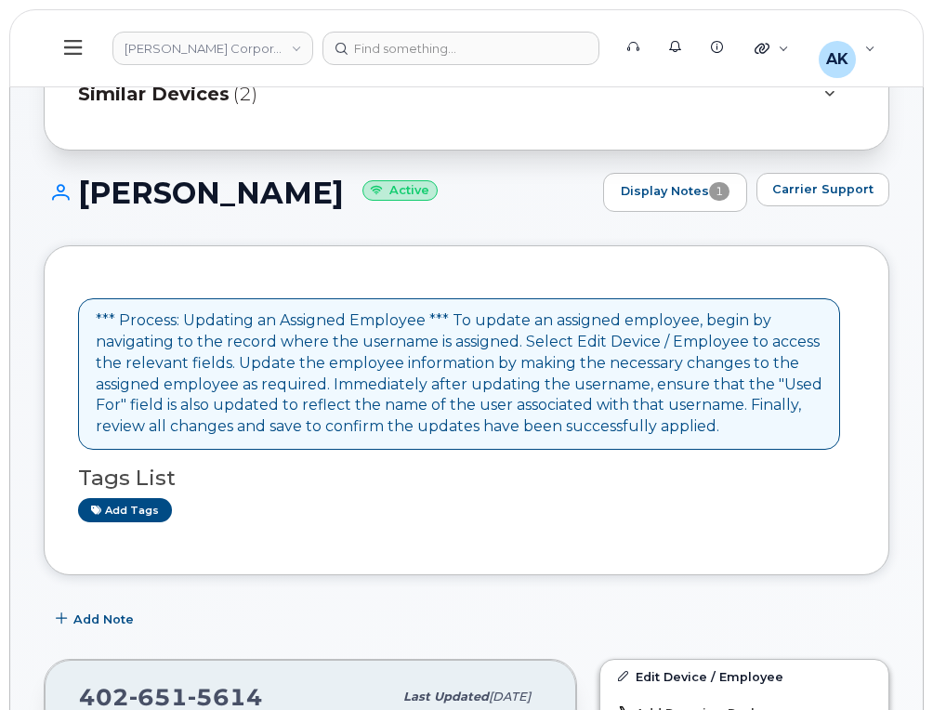
scroll to position [0, 0]
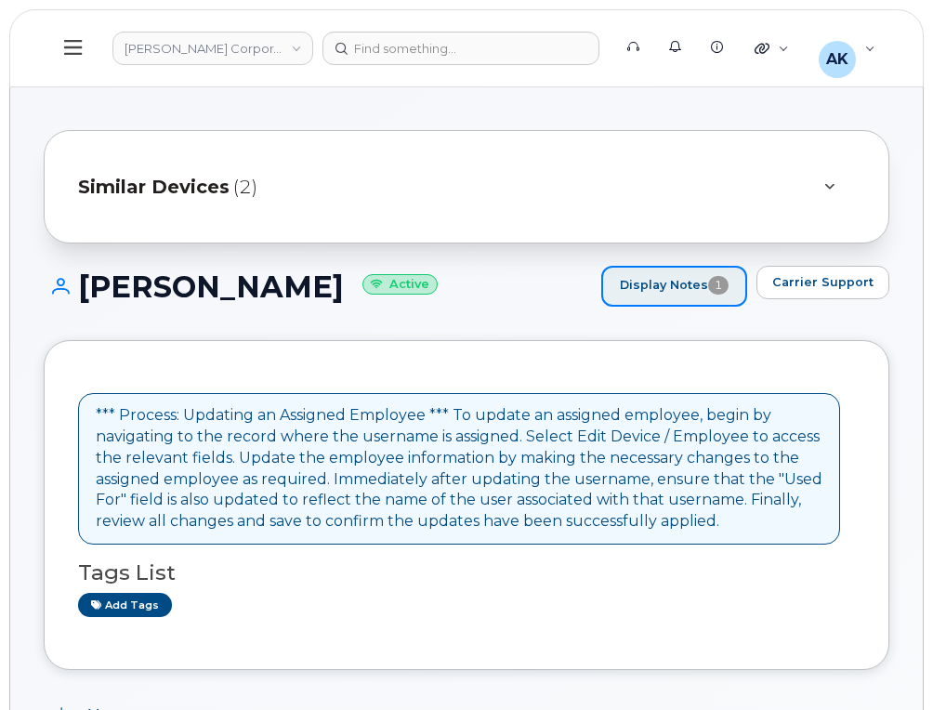
click at [724, 293] on span "1" at bounding box center [718, 285] width 20 height 19
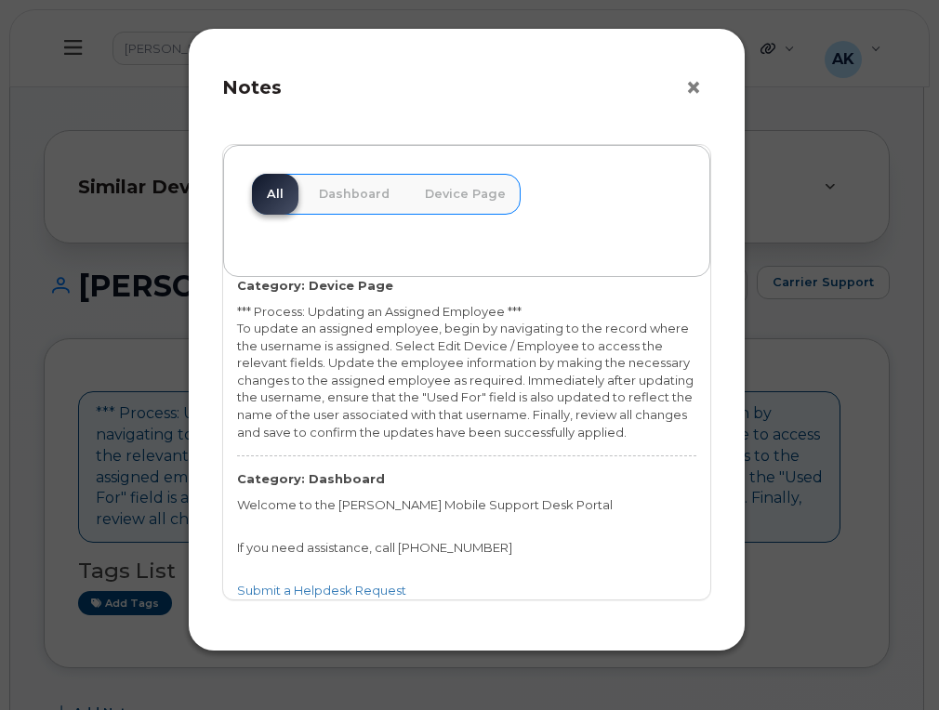
click at [694, 91] on button "×" at bounding box center [698, 88] width 26 height 28
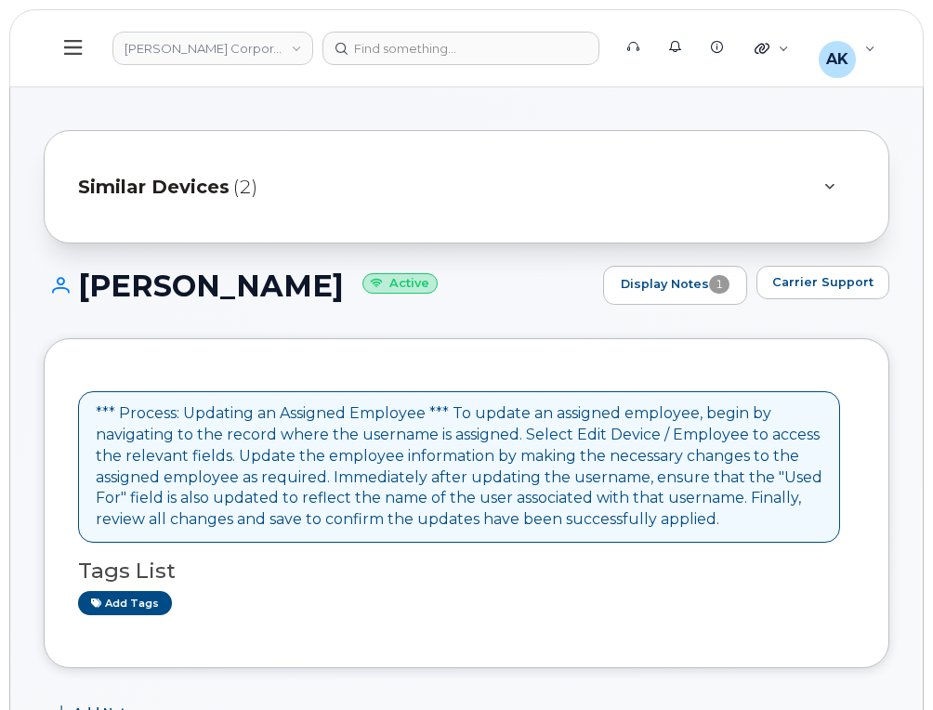
click at [448, 197] on div "Similar Devices (2)" at bounding box center [440, 187] width 725 height 45
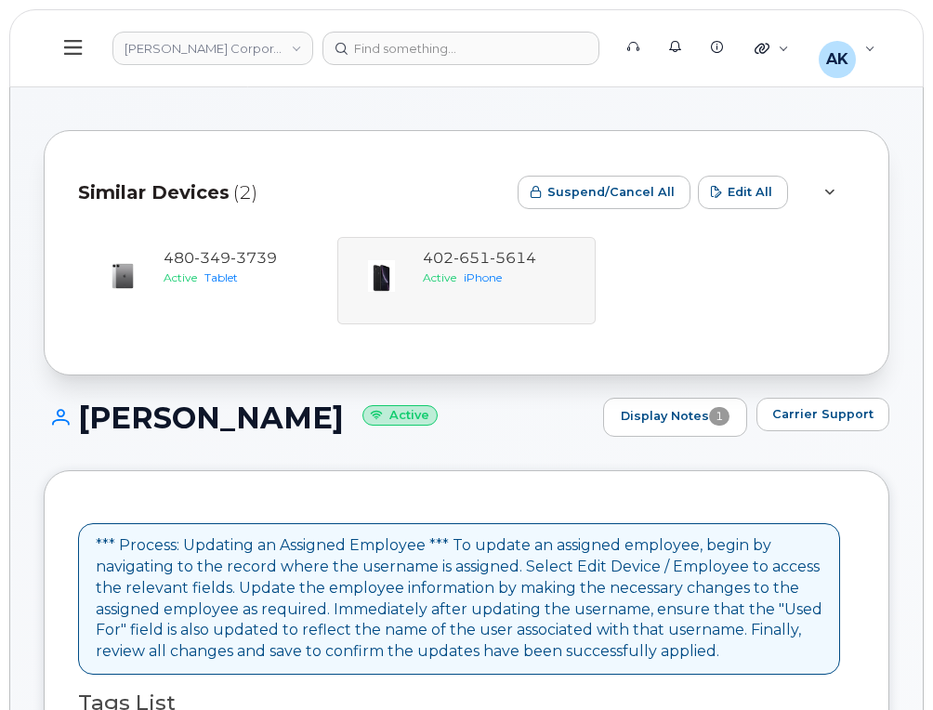
click at [837, 192] on div at bounding box center [829, 192] width 22 height 22
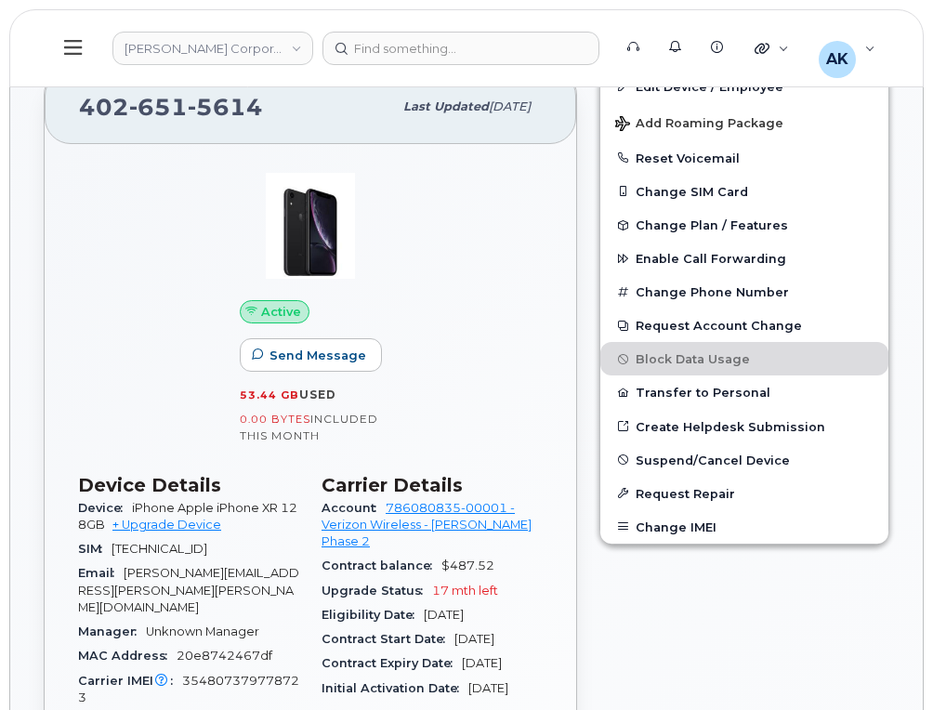
scroll to position [651, 0]
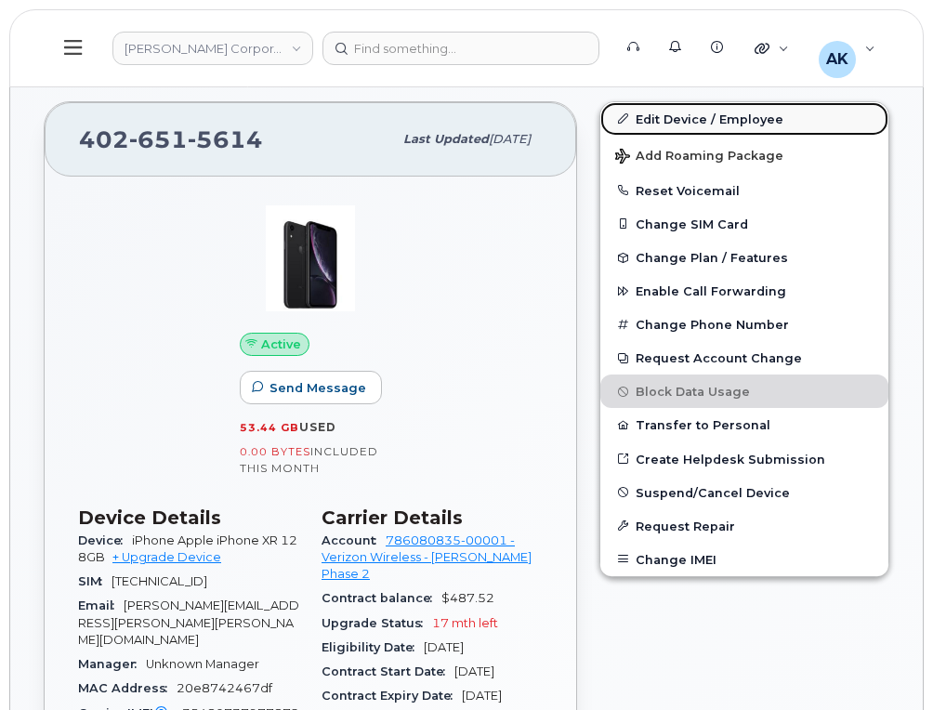
click at [745, 124] on link "Edit Device / Employee" at bounding box center [745, 118] width 288 height 33
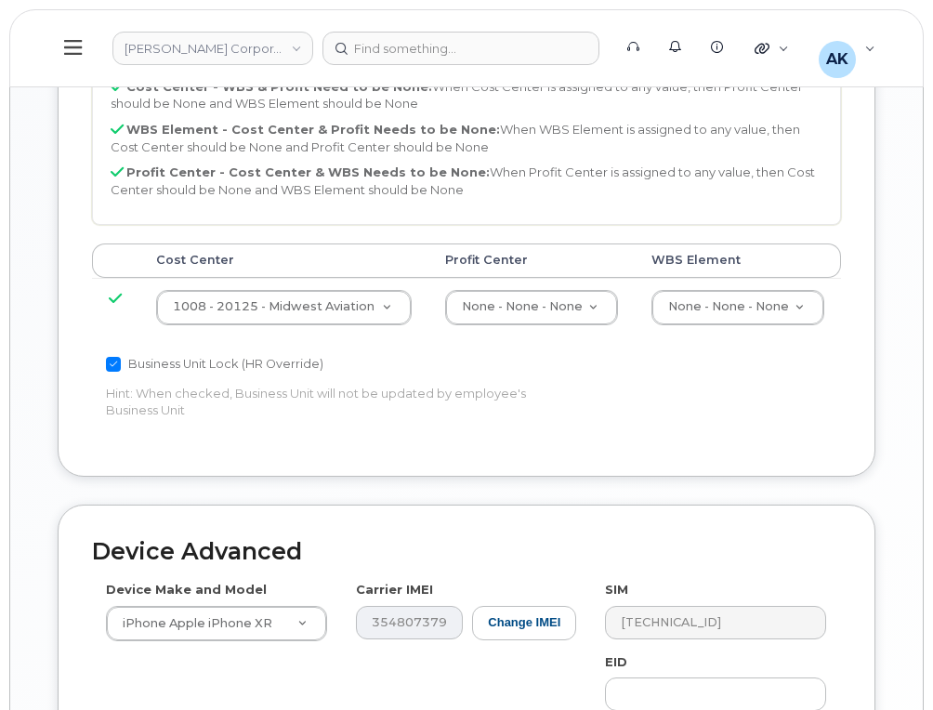
scroll to position [1269, 0]
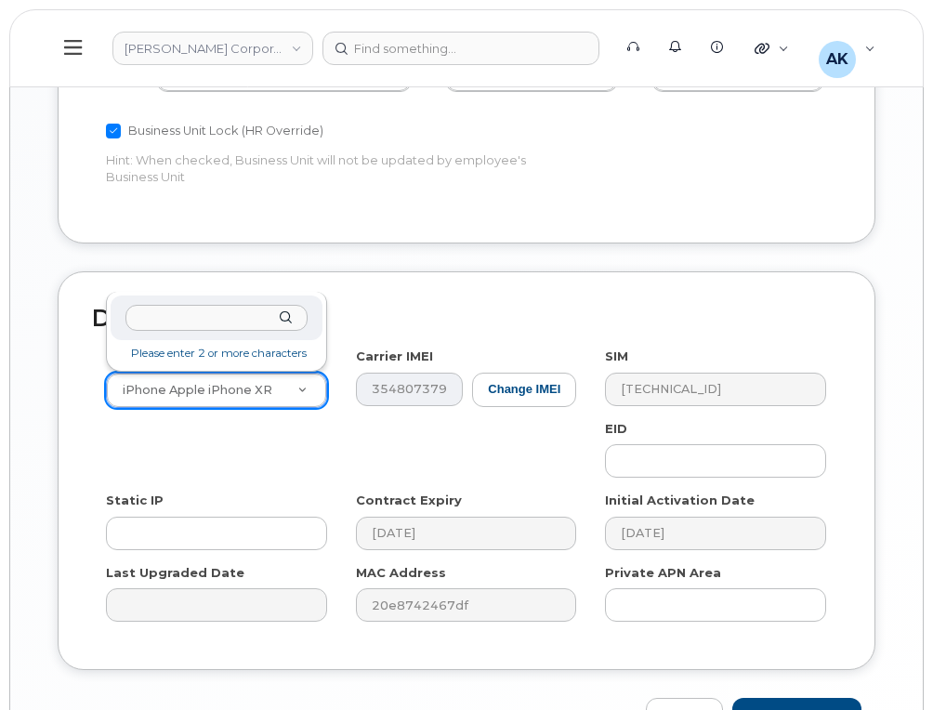
click at [151, 320] on input "text" at bounding box center [217, 318] width 182 height 27
type input "iphone 14"
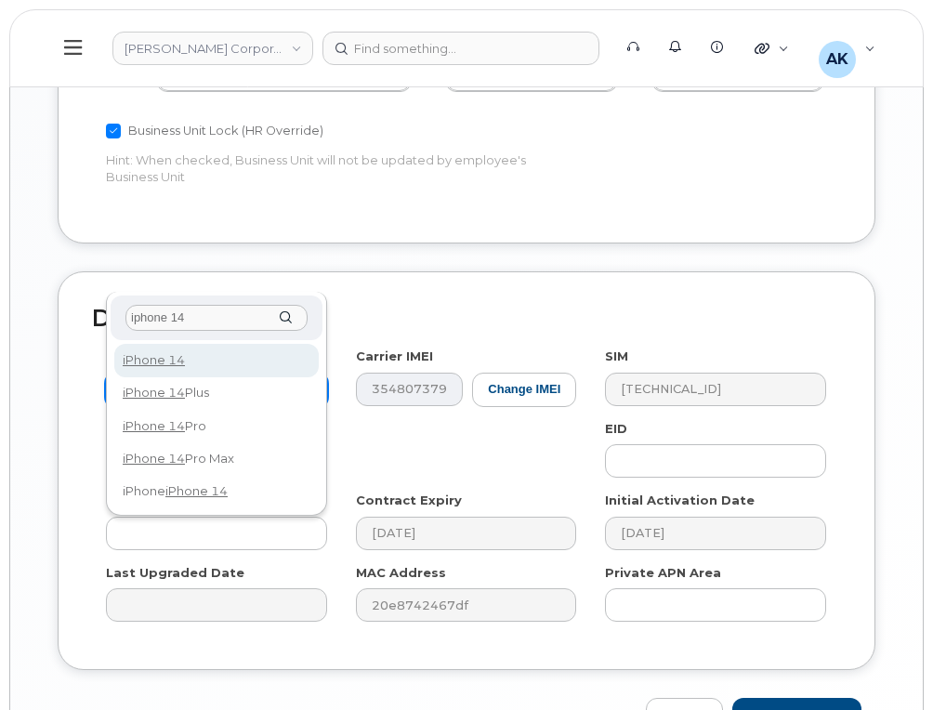
select select "2778"
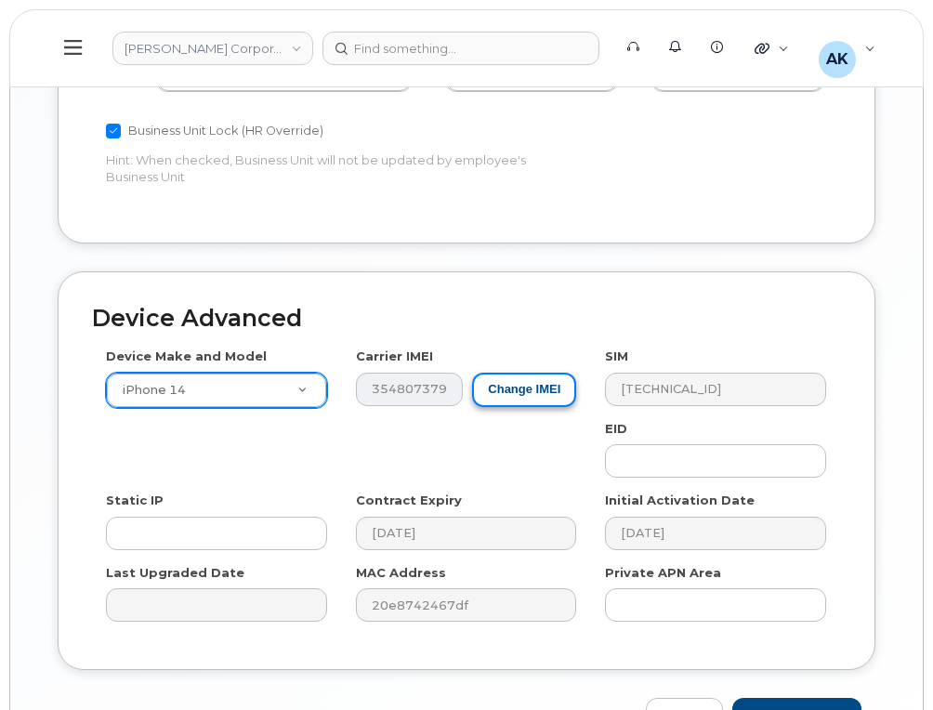
click at [515, 373] on button "Change IMEI" at bounding box center [524, 390] width 104 height 34
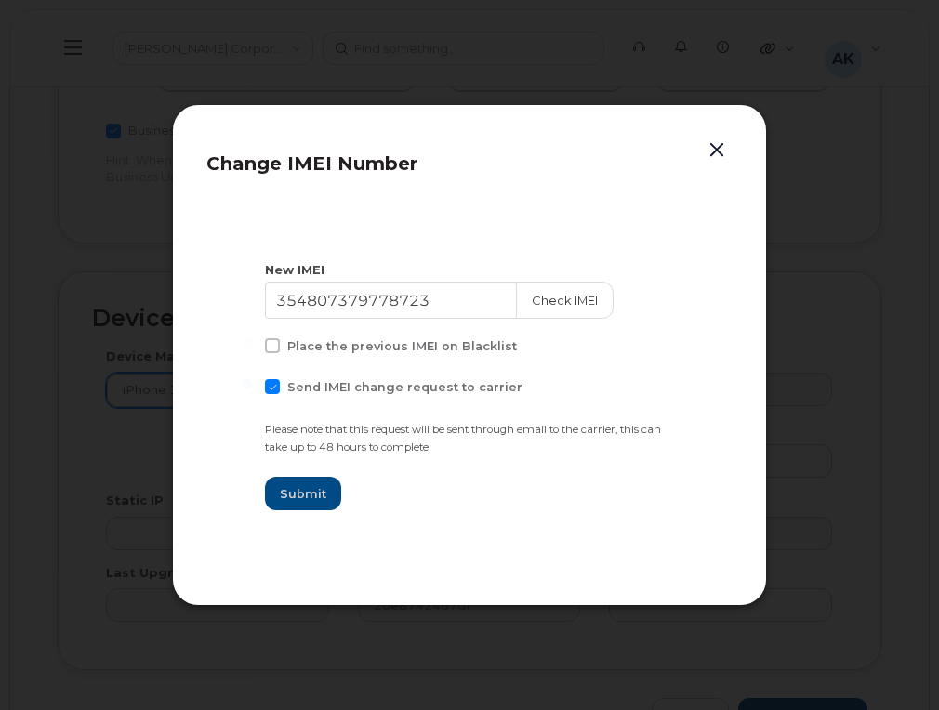
click at [725, 147] on button "button" at bounding box center [717, 151] width 28 height 26
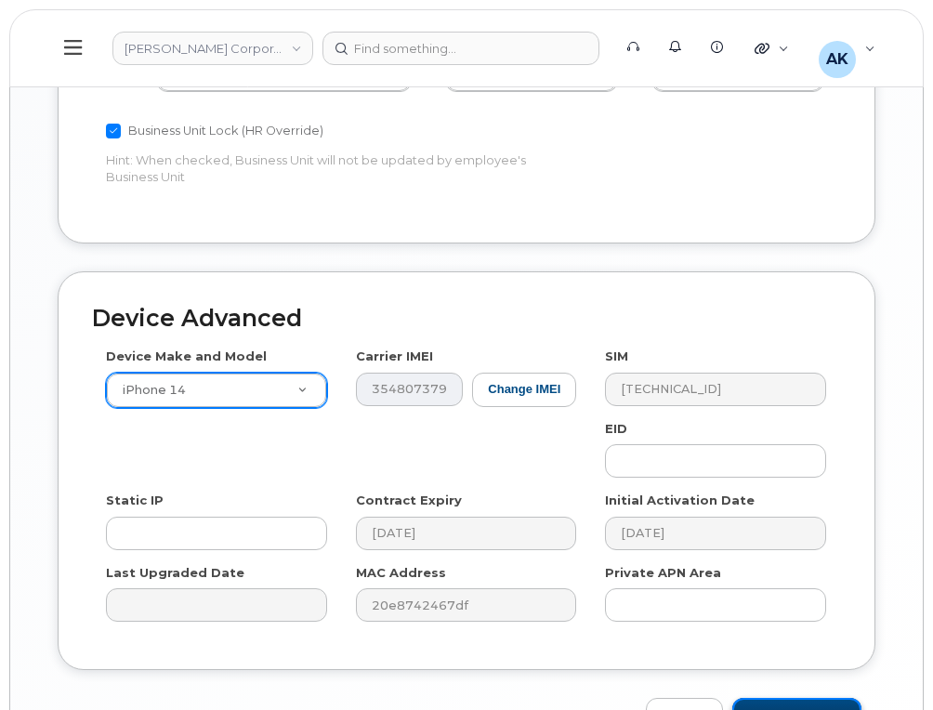
click at [783, 698] on input "Update Device" at bounding box center [797, 715] width 129 height 34
type input "Saving..."
click at [783, 698] on div "Cancel Saving..." at bounding box center [467, 715] width 818 height 34
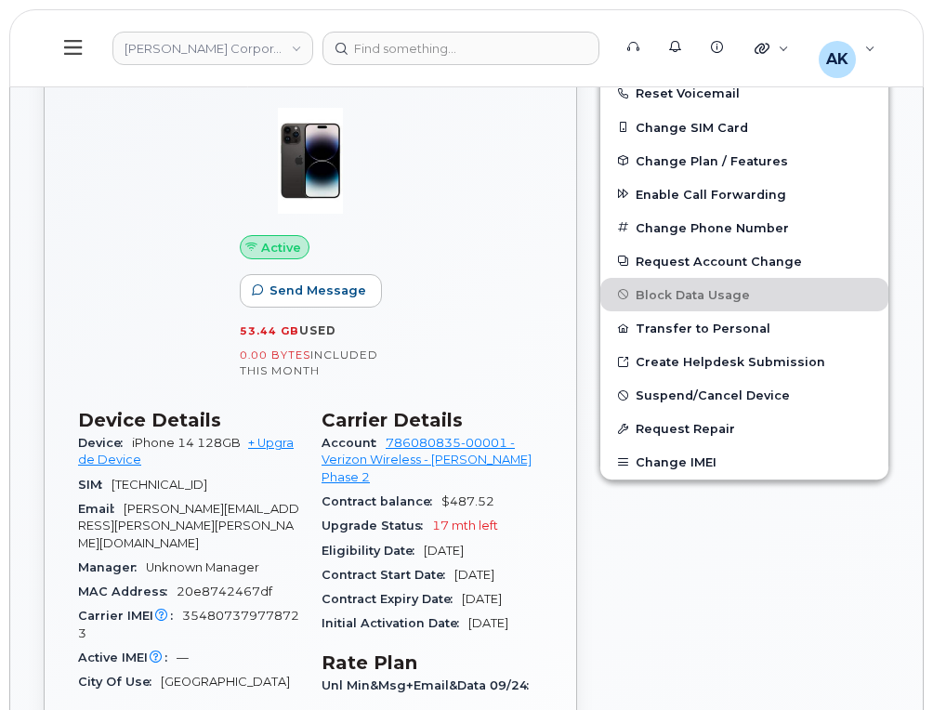
scroll to position [837, 0]
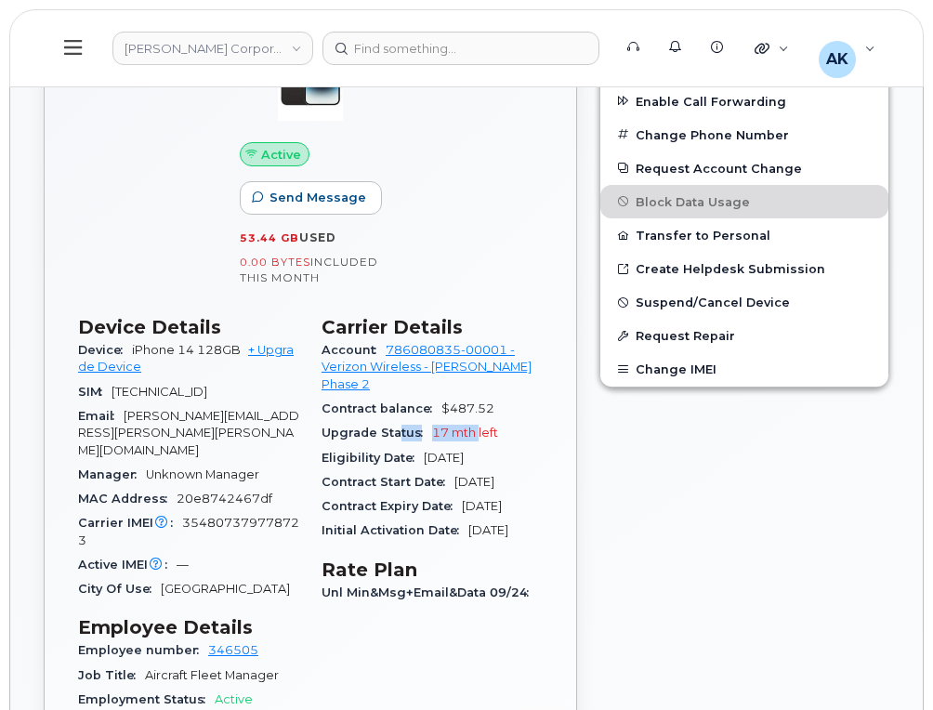
drag, startPoint x: 475, startPoint y: 416, endPoint x: 397, endPoint y: 415, distance: 78.1
click at [397, 421] on div "Upgrade Status 17 mth left" at bounding box center [432, 433] width 221 height 24
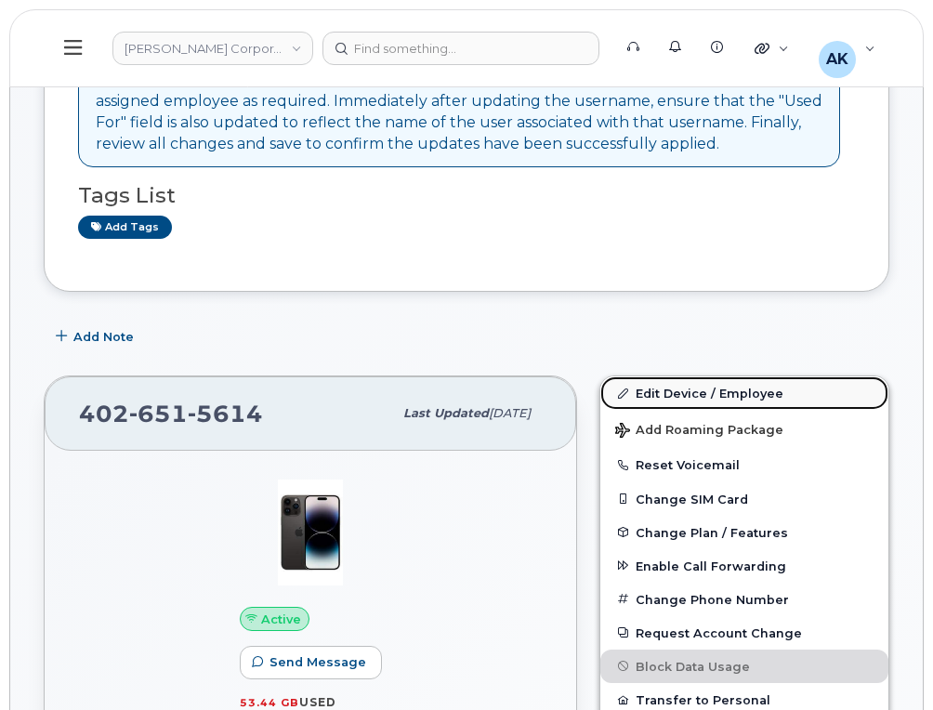
click at [686, 400] on link "Edit Device / Employee" at bounding box center [745, 393] width 288 height 33
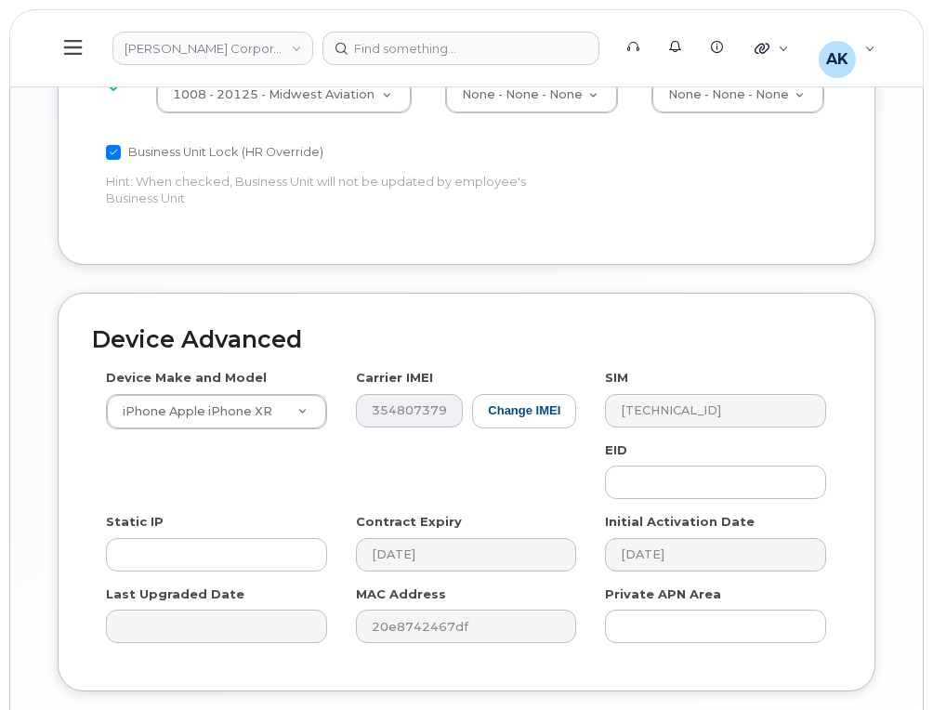
scroll to position [1269, 0]
